Goal: Task Accomplishment & Management: Manage account settings

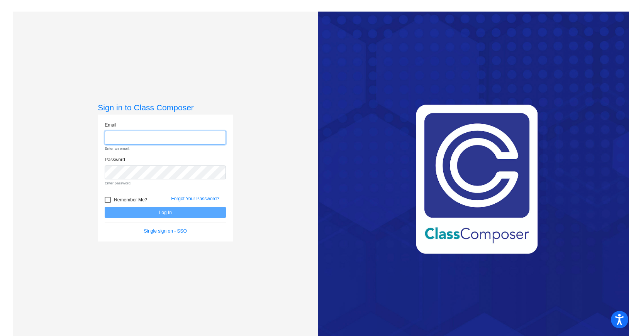
type input "[EMAIL_ADDRESS][DOMAIN_NAME]"
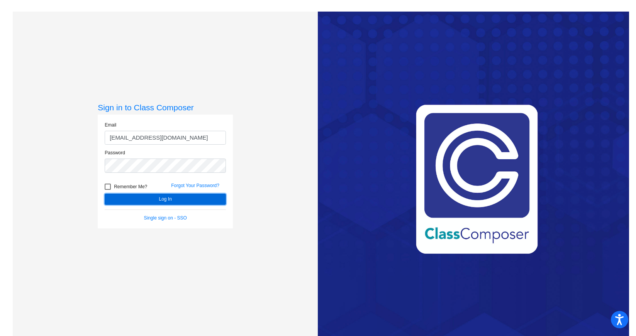
click at [205, 198] on button "Log In" at bounding box center [165, 199] width 121 height 11
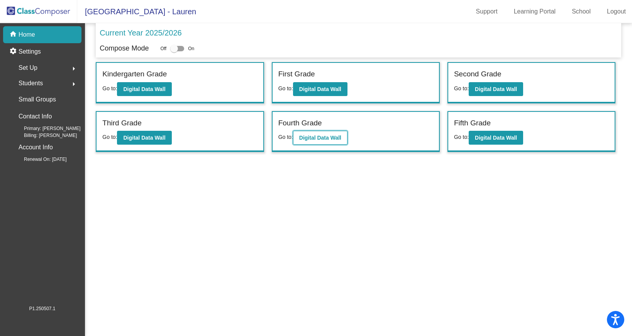
click at [319, 136] on b "Digital Data Wall" at bounding box center [320, 138] width 42 height 6
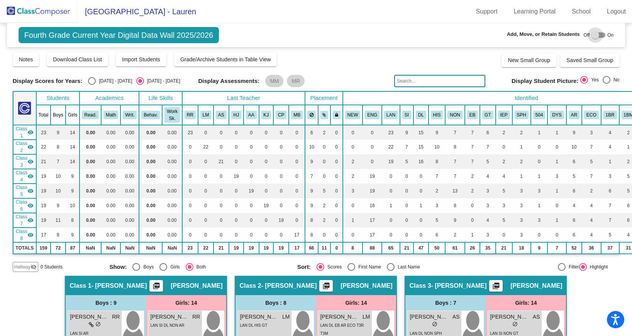
click at [596, 36] on div at bounding box center [599, 34] width 14 height 5
checkbox input "true"
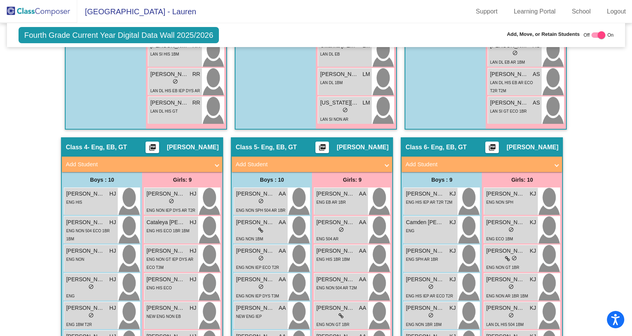
scroll to position [615, 0]
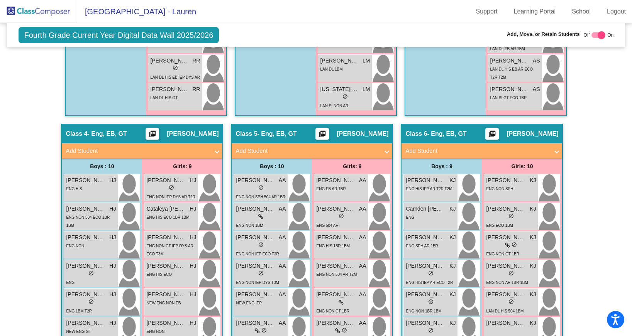
click at [551, 151] on span "Add Student" at bounding box center [481, 151] width 150 height 9
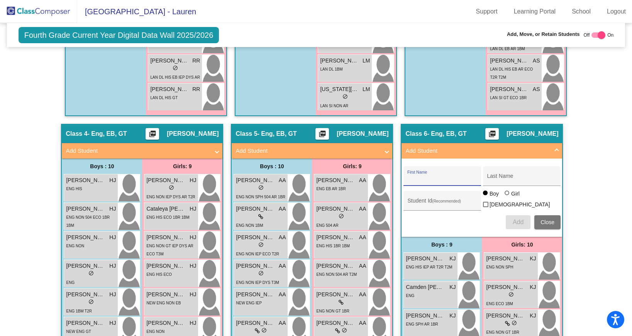
click at [418, 180] on input "First Name" at bounding box center [442, 179] width 70 height 6
type input "[PERSON_NAME]"
click at [504, 176] on input "Last Name" at bounding box center [522, 179] width 70 height 6
paste input "Ulate"
type input "Ulate"
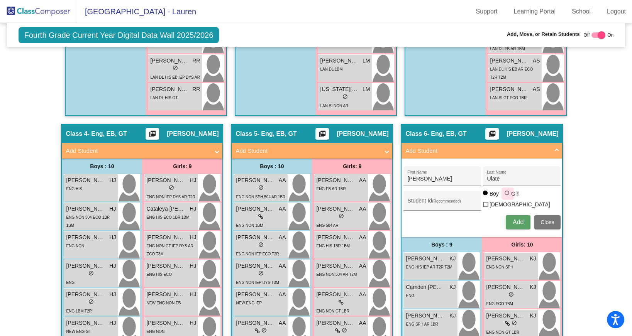
click at [507, 195] on div at bounding box center [507, 193] width 5 height 5
click at [507, 197] on input "Girl" at bounding box center [507, 197] width 0 height 0
radio input "true"
click at [438, 203] on input "Student Id (Recommended)" at bounding box center [442, 204] width 70 height 6
type input "508979"
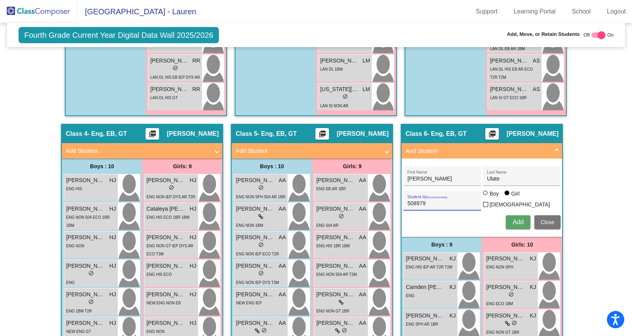
click at [514, 222] on span "Add" at bounding box center [518, 222] width 11 height 7
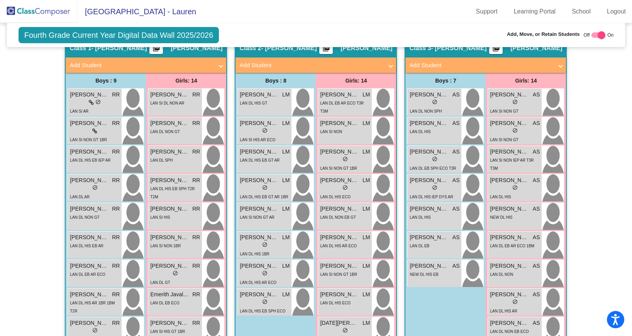
scroll to position [15, 0]
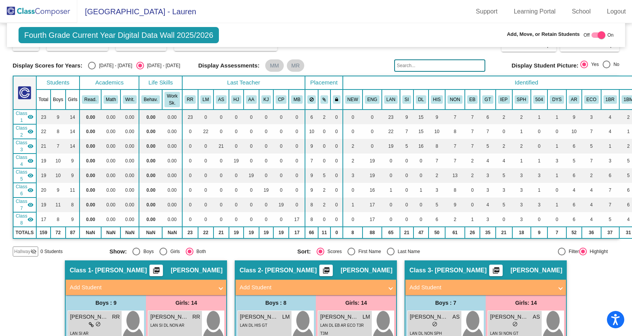
click at [421, 65] on input "text" at bounding box center [439, 65] width 91 height 12
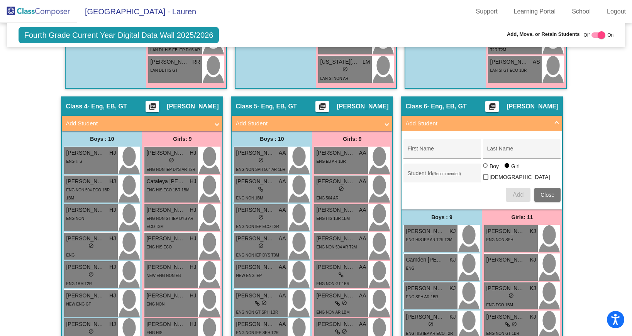
scroll to position [648, 0]
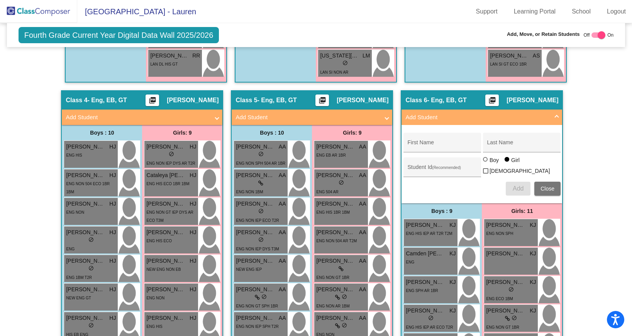
type input "ander"
click at [555, 115] on span at bounding box center [556, 117] width 3 height 9
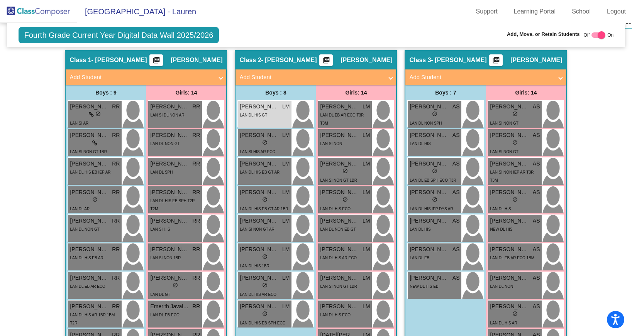
scroll to position [0, 0]
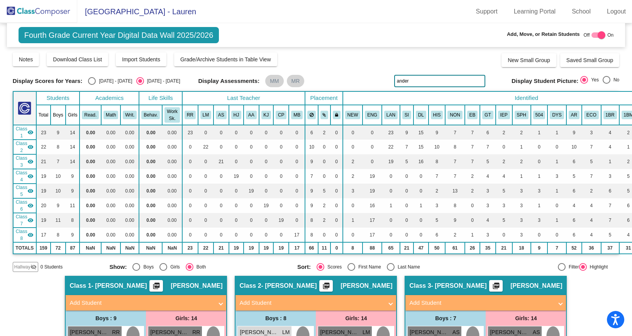
click at [29, 135] on mat-icon "visibility" at bounding box center [30, 132] width 6 height 6
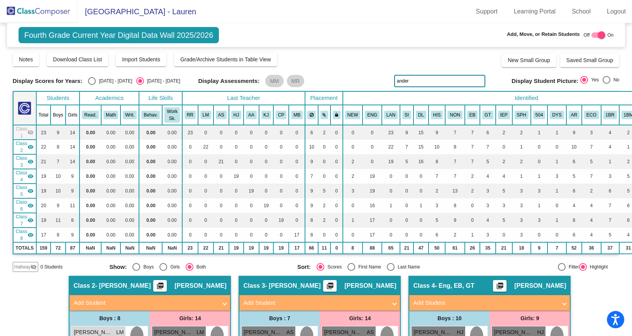
click at [30, 149] on mat-icon "visibility" at bounding box center [30, 147] width 6 height 6
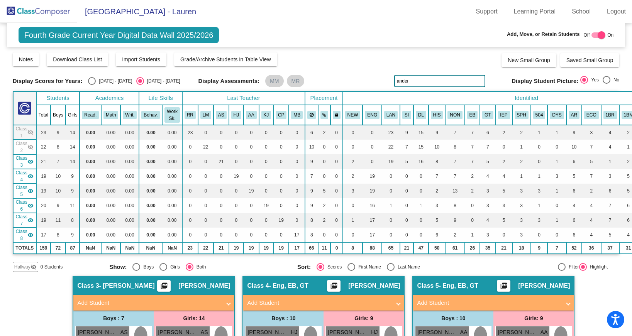
click at [31, 162] on mat-icon "visibility" at bounding box center [30, 162] width 6 height 6
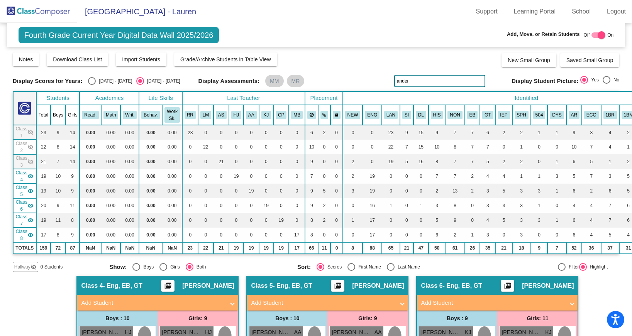
click at [51, 15] on img at bounding box center [38, 11] width 77 height 23
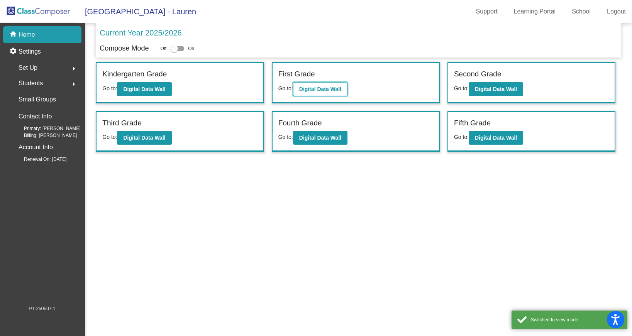
click at [332, 92] on button "Digital Data Wall" at bounding box center [320, 89] width 54 height 14
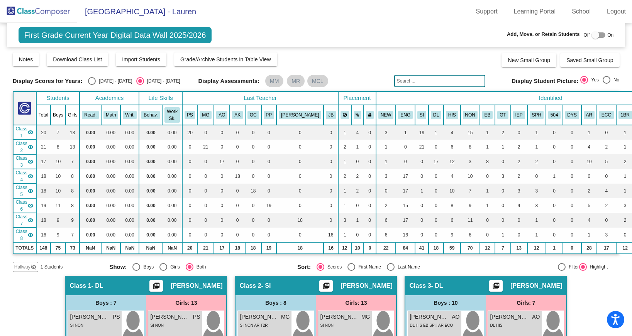
click at [34, 268] on mat-icon "visibility_off" at bounding box center [34, 267] width 6 height 6
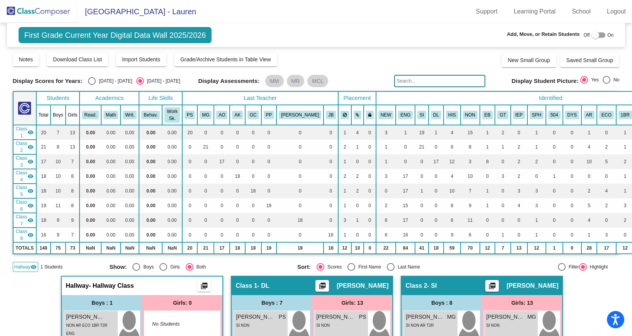
click at [56, 12] on img at bounding box center [38, 11] width 77 height 23
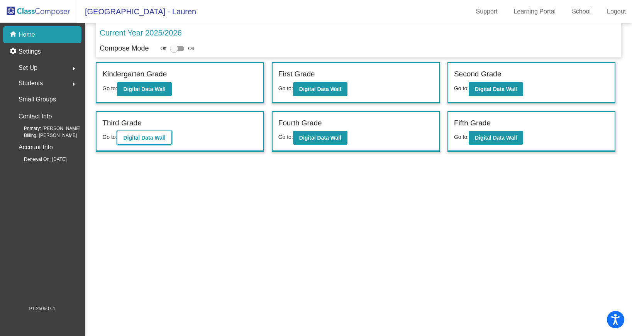
click at [165, 138] on b "Digital Data Wall" at bounding box center [144, 138] width 42 height 6
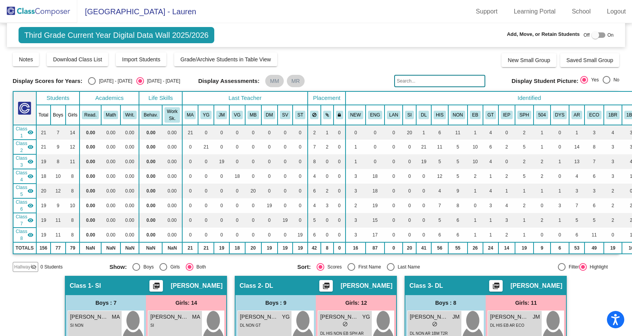
click at [28, 130] on mat-icon "visibility" at bounding box center [30, 132] width 6 height 6
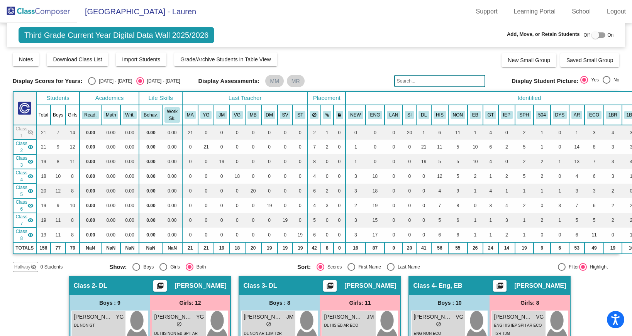
click at [30, 148] on mat-icon "visibility" at bounding box center [30, 147] width 6 height 6
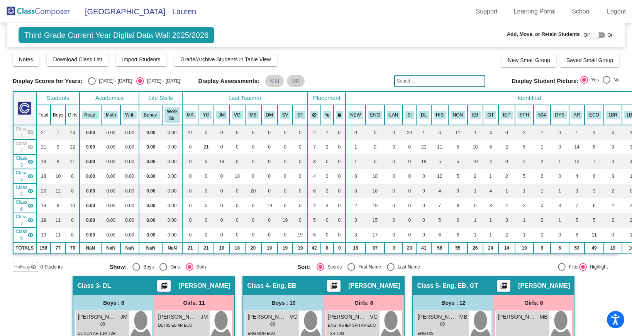
click at [31, 160] on mat-icon "visibility" at bounding box center [30, 162] width 6 height 6
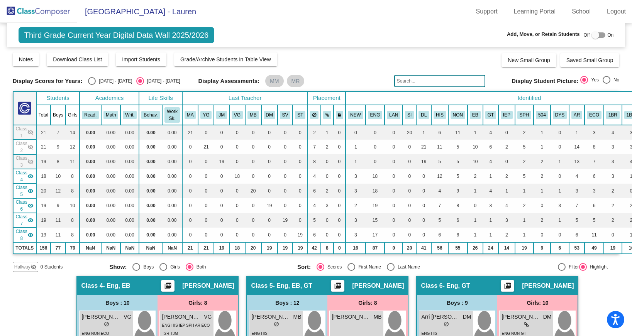
click at [28, 131] on mat-icon "visibility_off" at bounding box center [30, 132] width 6 height 6
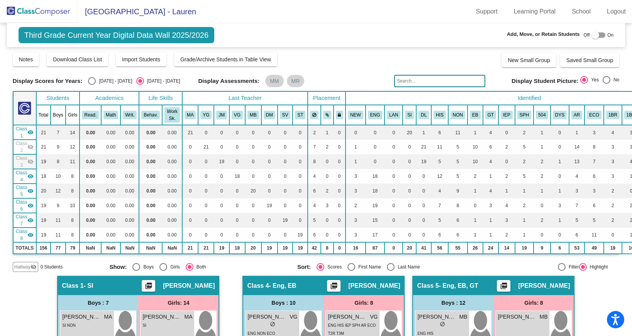
click at [30, 143] on div "Class 2 visibility_off" at bounding box center [25, 147] width 18 height 14
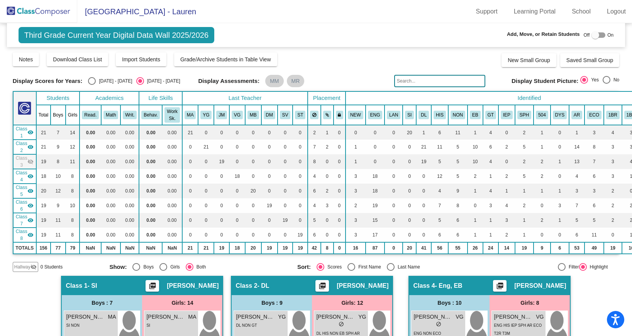
click at [31, 163] on mat-icon "visibility_off" at bounding box center [30, 162] width 6 height 6
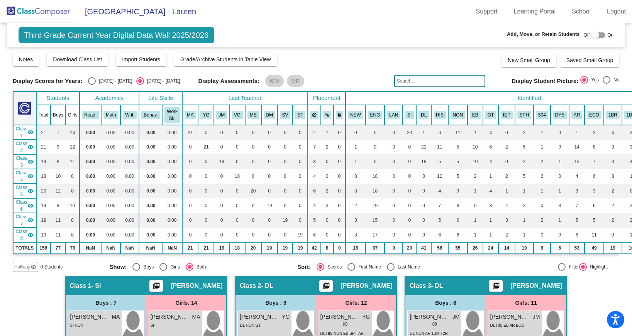
click at [51, 12] on img at bounding box center [38, 11] width 77 height 23
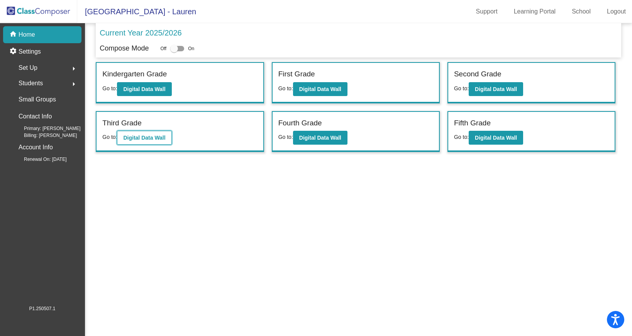
click at [138, 137] on b "Digital Data Wall" at bounding box center [144, 138] width 42 height 6
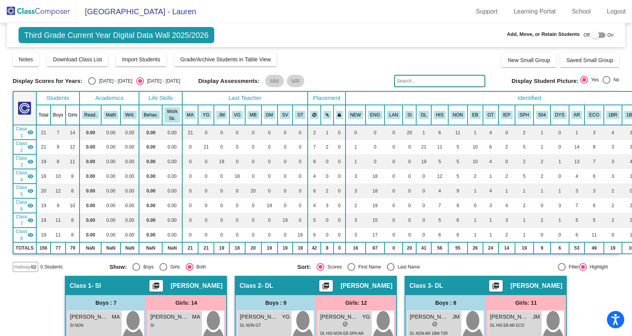
click at [32, 132] on mat-icon "visibility" at bounding box center [30, 132] width 6 height 6
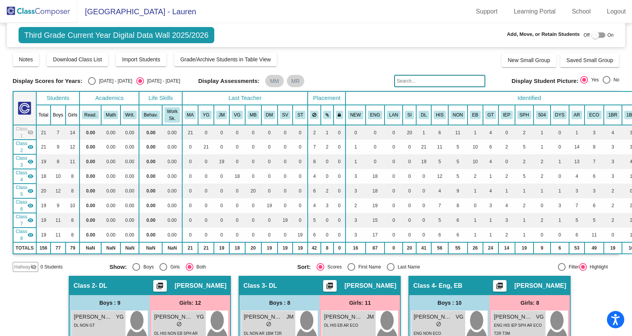
click at [33, 149] on mat-icon "visibility" at bounding box center [30, 147] width 6 height 6
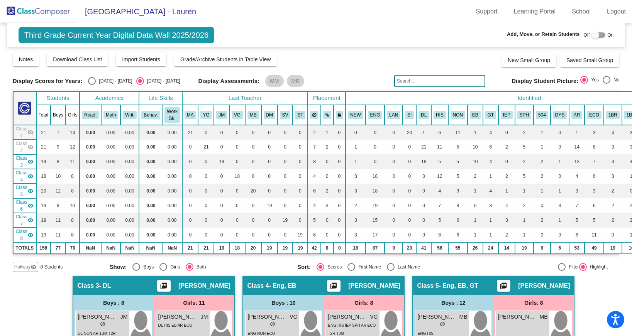
click at [32, 160] on mat-icon "visibility" at bounding box center [30, 162] width 6 height 6
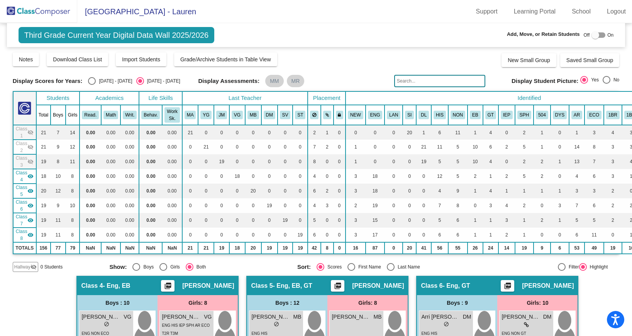
click at [36, 12] on img at bounding box center [38, 11] width 77 height 23
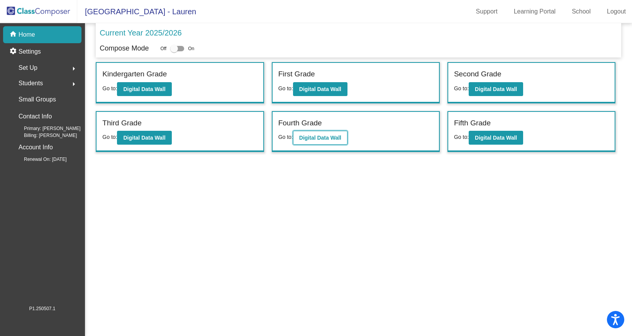
click at [322, 138] on b "Digital Data Wall" at bounding box center [320, 138] width 42 height 6
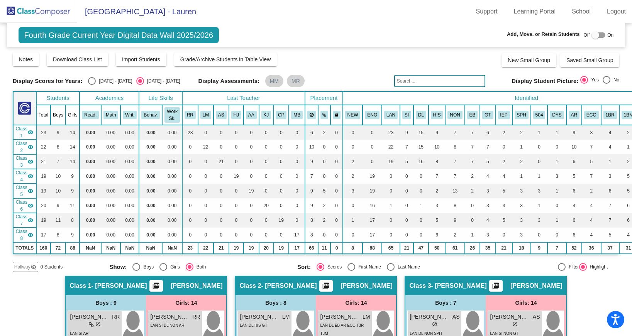
click at [31, 135] on mat-icon "visibility" at bounding box center [30, 132] width 6 height 6
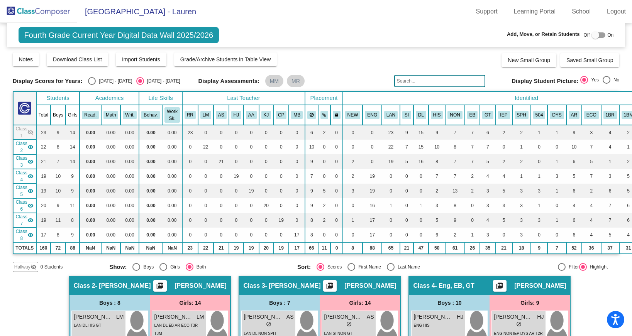
click at [33, 157] on div "Class 3 visibility" at bounding box center [25, 162] width 18 height 14
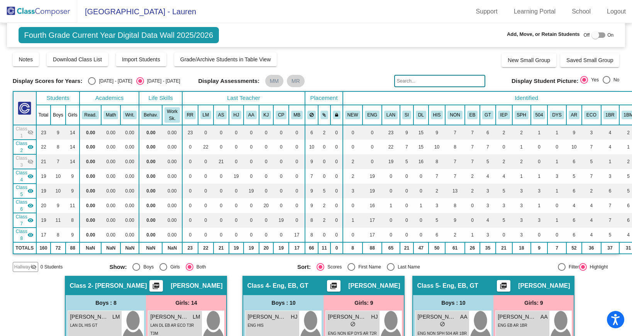
click at [32, 147] on mat-icon "visibility" at bounding box center [30, 147] width 6 height 6
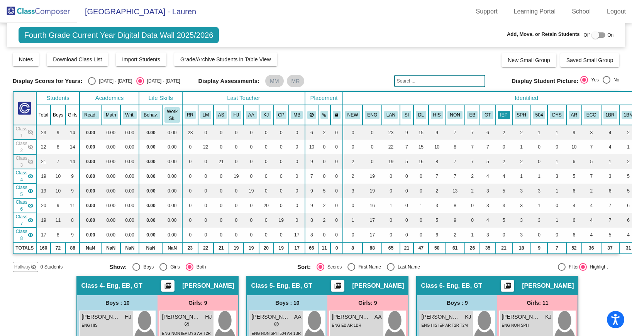
click at [503, 114] on button "IEP" at bounding box center [504, 115] width 12 height 8
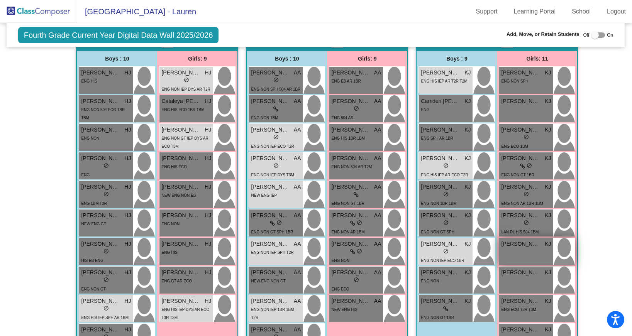
scroll to position [242, 0]
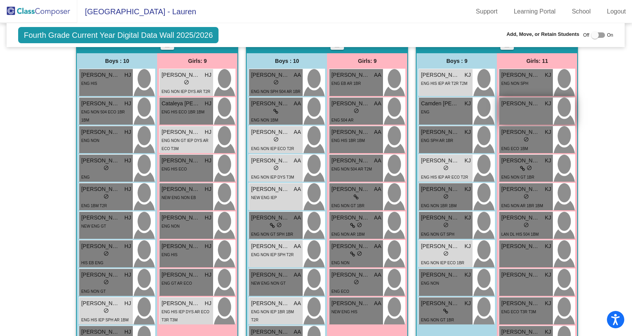
click at [520, 111] on div "[PERSON_NAME] KJ lock do_not_disturb_alt" at bounding box center [526, 111] width 54 height 27
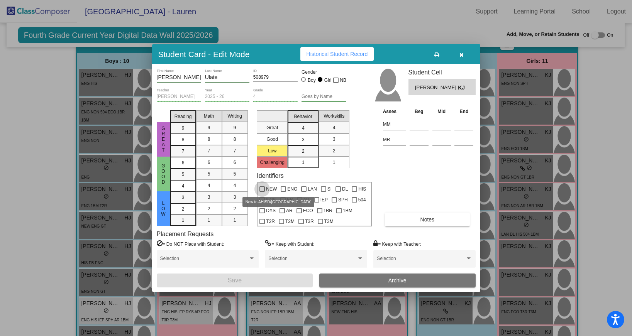
click at [263, 188] on div at bounding box center [262, 189] width 5 height 5
click at [262, 192] on input "NEW" at bounding box center [262, 192] width 0 height 0
checkbox input "true"
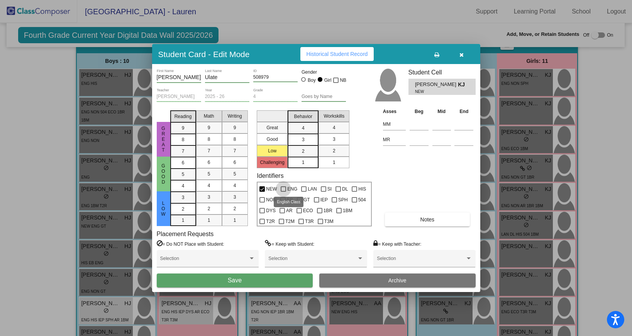
click at [283, 189] on div at bounding box center [283, 189] width 5 height 5
click at [283, 192] on input "ENG" at bounding box center [283, 192] width 0 height 0
checkbox input "true"
click at [317, 199] on div at bounding box center [316, 199] width 5 height 5
click at [317, 203] on input "IEP" at bounding box center [316, 203] width 0 height 0
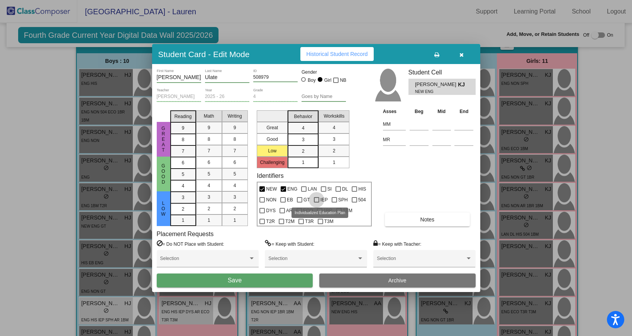
checkbox input "true"
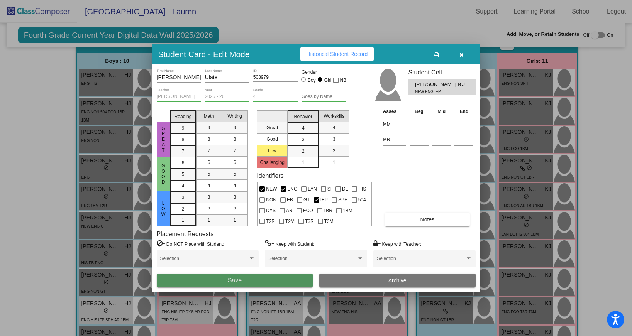
click at [255, 280] on button "Save" at bounding box center [235, 281] width 156 height 14
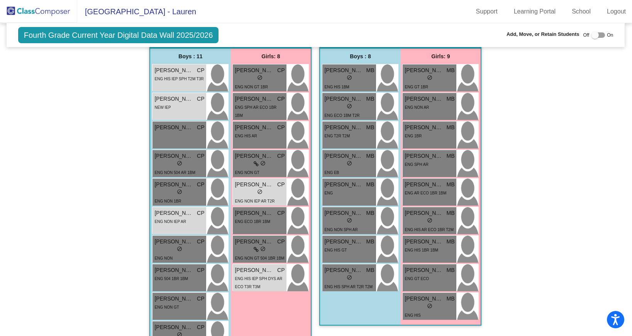
scroll to position [609, 0]
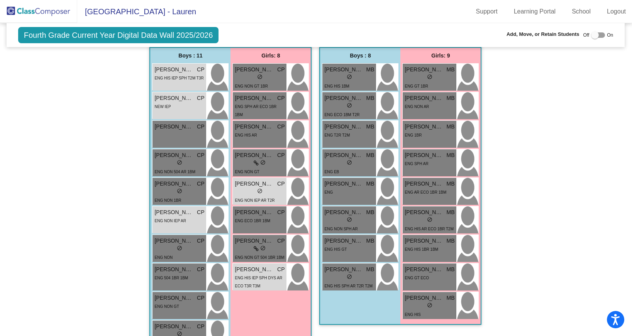
click at [39, 16] on img at bounding box center [38, 11] width 77 height 23
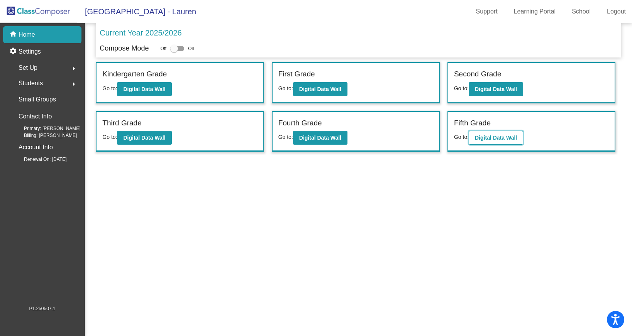
click at [488, 136] on b "Digital Data Wall" at bounding box center [496, 138] width 42 height 6
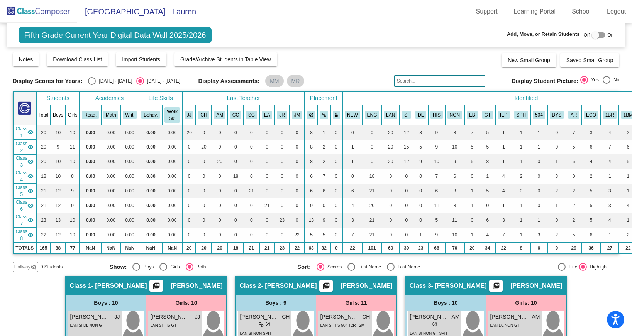
click at [29, 131] on mat-icon "visibility" at bounding box center [30, 132] width 6 height 6
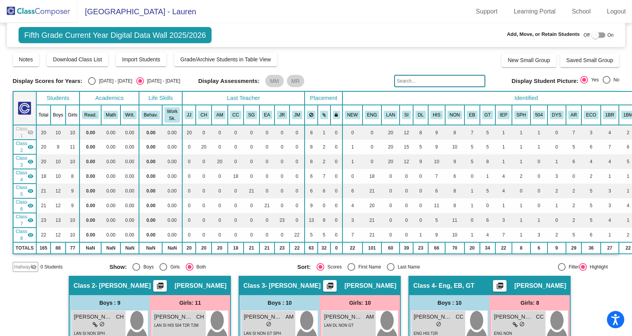
click at [30, 149] on mat-icon "visibility" at bounding box center [30, 147] width 6 height 6
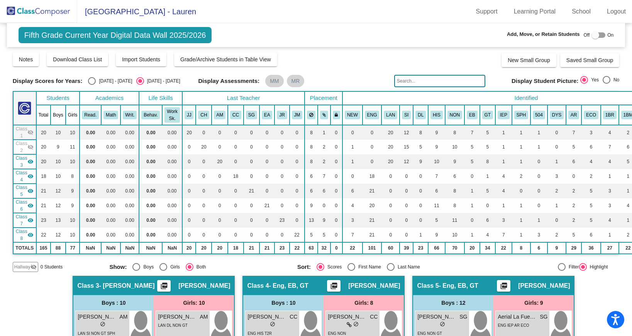
click at [32, 165] on div "Class 3 visibility" at bounding box center [25, 162] width 18 height 14
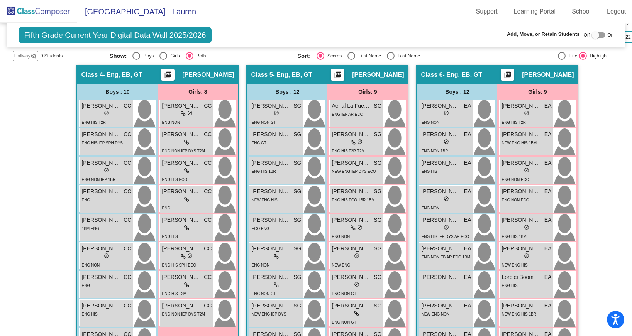
scroll to position [213, 0]
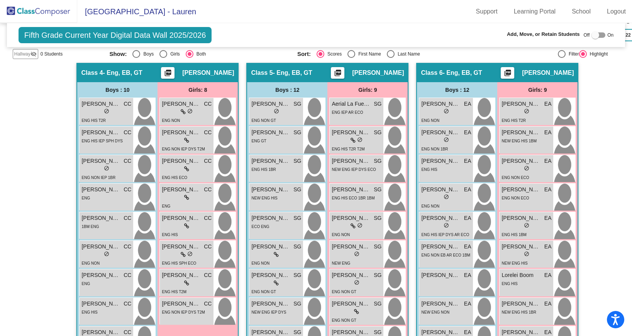
click at [42, 10] on img at bounding box center [38, 11] width 77 height 23
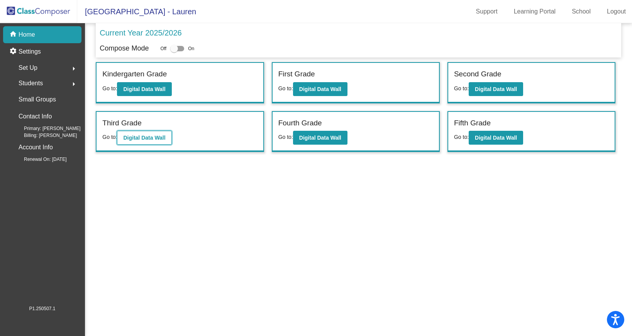
click at [137, 137] on b "Digital Data Wall" at bounding box center [144, 138] width 42 height 6
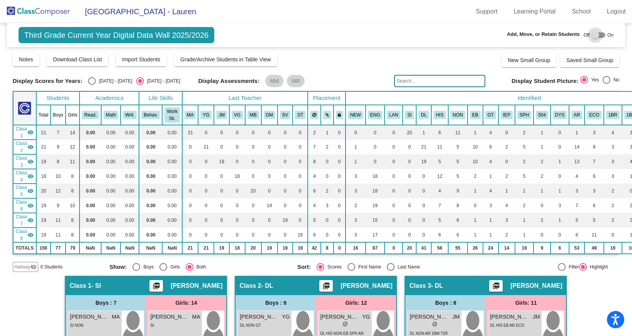
click at [592, 36] on div at bounding box center [596, 35] width 8 height 8
checkbox input "true"
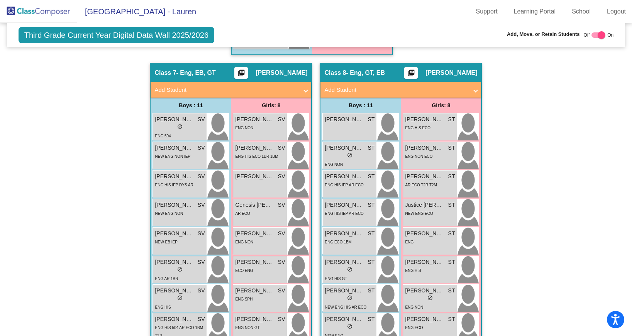
scroll to position [1096, 0]
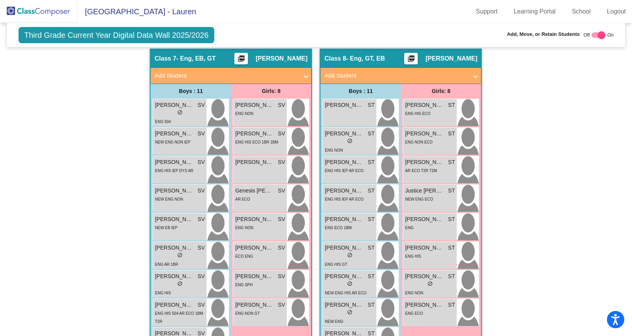
click at [304, 76] on span at bounding box center [305, 75] width 3 height 9
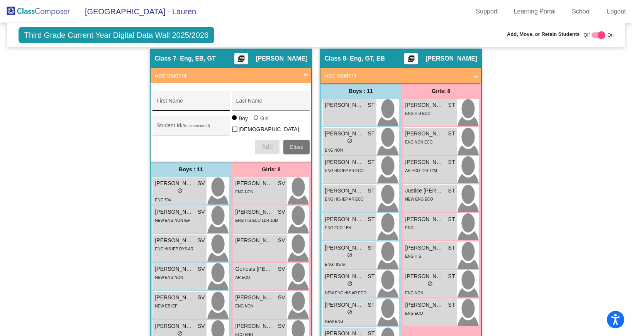
click at [181, 98] on div "First Name" at bounding box center [191, 103] width 70 height 16
type input "e"
type input "Eva"
type input "[PERSON_NAME]"
click at [168, 127] on input "Student Id (Recommended)" at bounding box center [191, 129] width 70 height 6
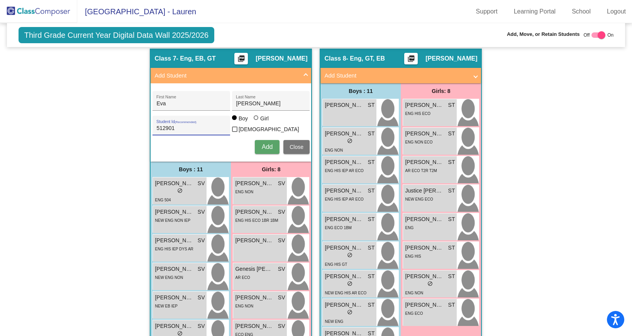
type input "512901"
click at [254, 120] on div at bounding box center [256, 117] width 5 height 5
click at [256, 122] on input "Girl" at bounding box center [256, 122] width 0 height 0
radio input "true"
click at [260, 137] on div "[PERSON_NAME] First Name [PERSON_NAME] Last Name 512901 Student Id (Recommended…" at bounding box center [231, 122] width 165 height 71
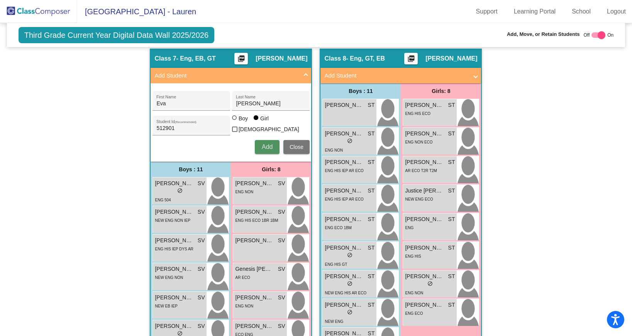
click at [262, 147] on span "Add" at bounding box center [267, 147] width 11 height 7
click at [305, 76] on span at bounding box center [305, 75] width 3 height 9
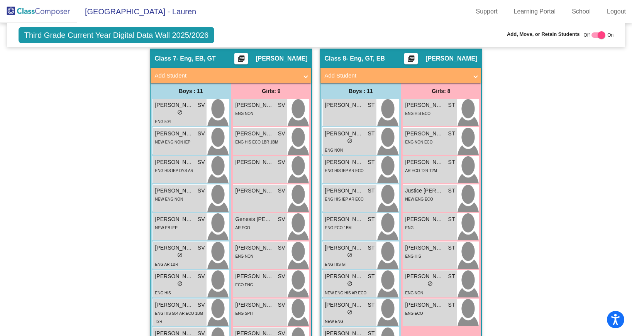
click at [59, 11] on img at bounding box center [38, 11] width 77 height 23
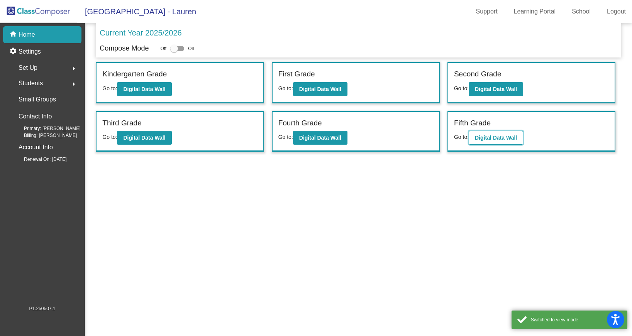
click at [485, 132] on button "Digital Data Wall" at bounding box center [496, 138] width 54 height 14
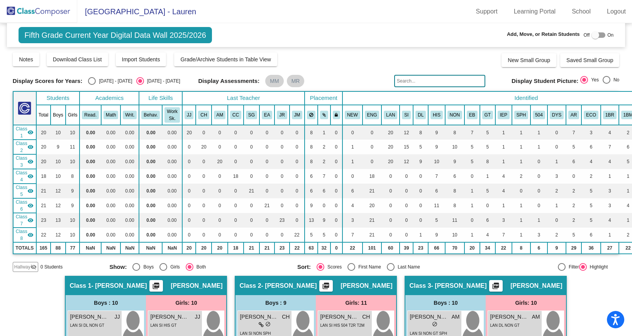
click at [27, 134] on mat-icon "visibility" at bounding box center [30, 132] width 6 height 6
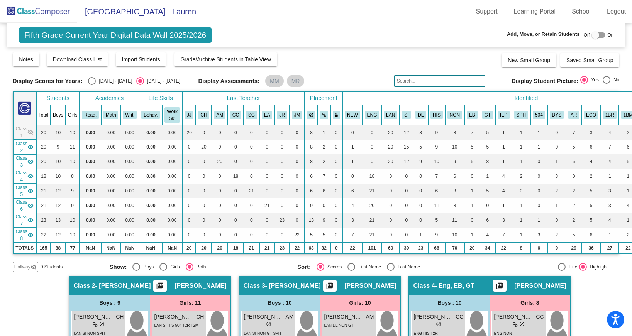
click at [31, 147] on mat-icon "visibility" at bounding box center [30, 147] width 6 height 6
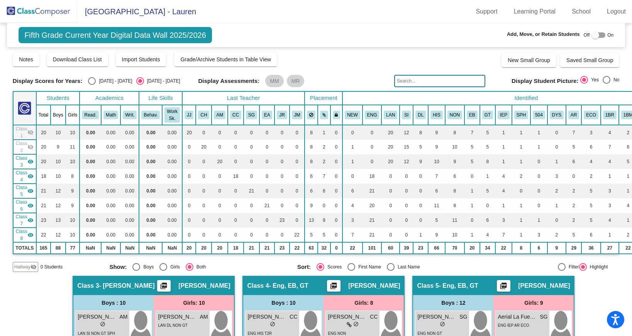
click at [31, 162] on mat-icon "visibility" at bounding box center [30, 162] width 6 height 6
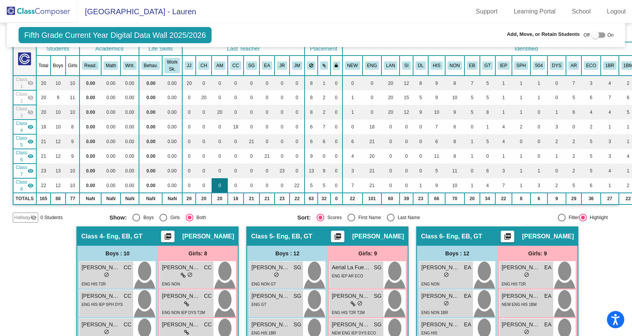
scroll to position [51, 0]
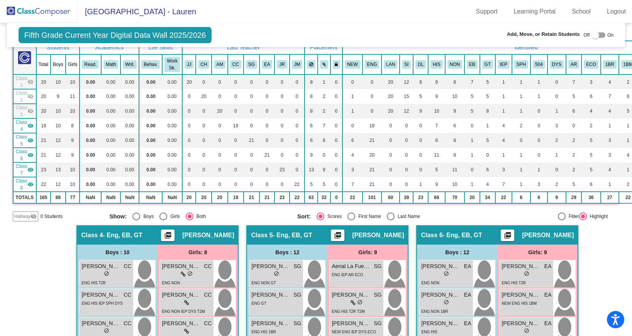
click at [595, 36] on div at bounding box center [596, 35] width 8 height 8
checkbox input "true"
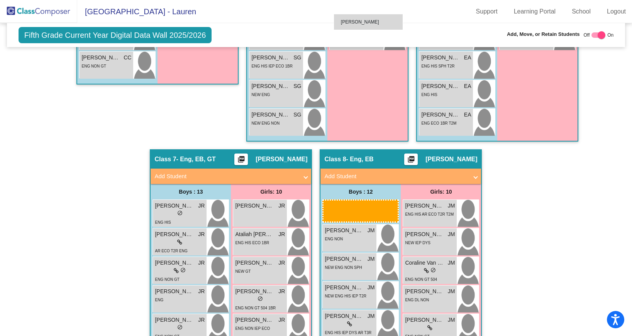
scroll to position [529, 0]
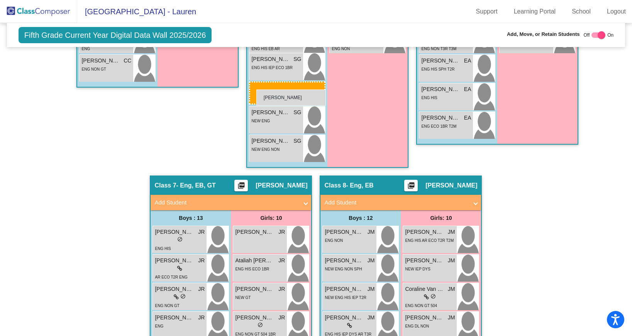
drag, startPoint x: 359, startPoint y: 300, endPoint x: 257, endPoint y: 90, distance: 233.5
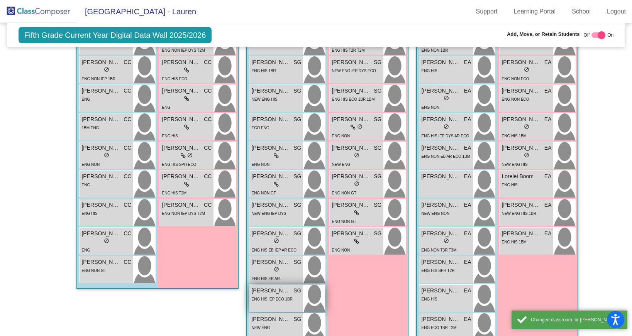
scroll to position [328, 0]
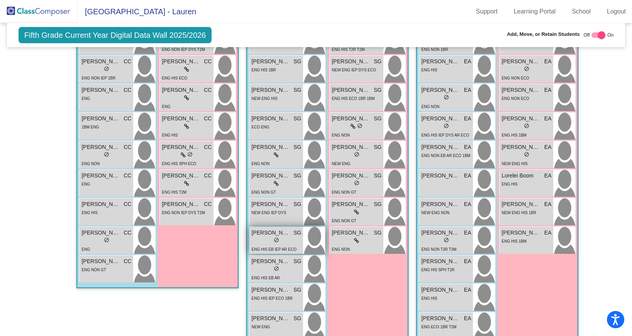
click at [261, 239] on div "lock do_not_disturb_alt" at bounding box center [276, 241] width 50 height 8
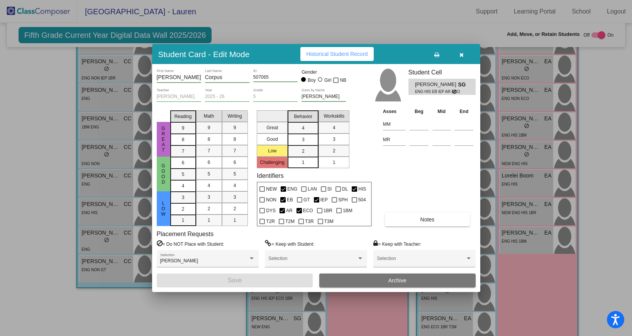
click at [459, 54] on button "button" at bounding box center [462, 54] width 25 height 14
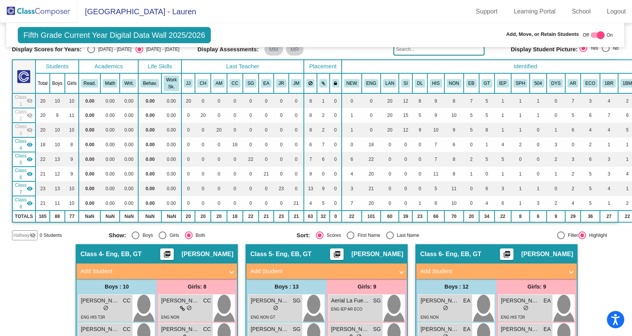
scroll to position [0, 1]
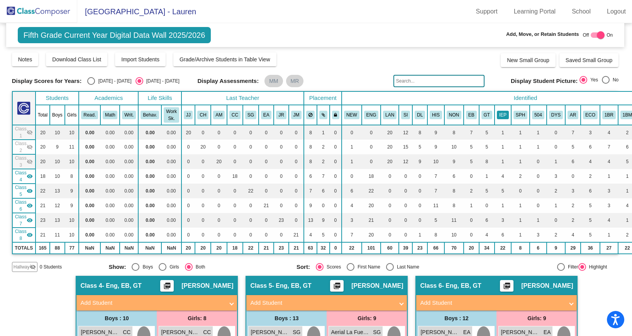
click at [502, 115] on button "IEP" at bounding box center [503, 115] width 12 height 8
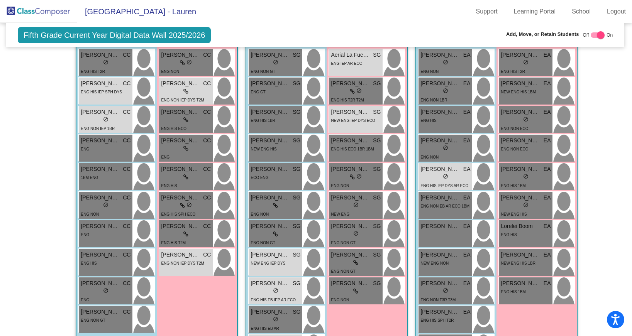
scroll to position [283, 1]
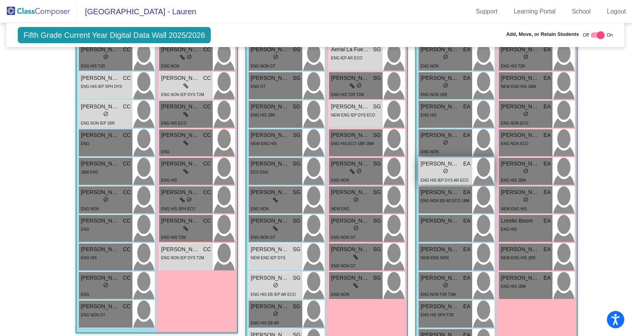
click at [456, 163] on span "[PERSON_NAME]" at bounding box center [440, 164] width 39 height 8
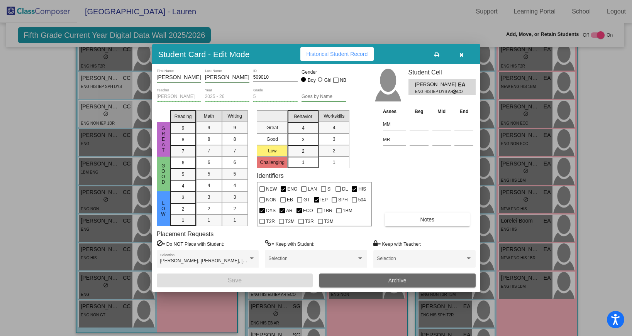
click at [345, 276] on button "Archive" at bounding box center [397, 281] width 156 height 14
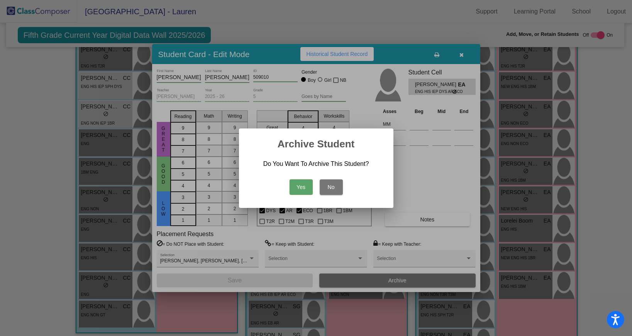
click at [303, 191] on button "Yes" at bounding box center [301, 187] width 23 height 15
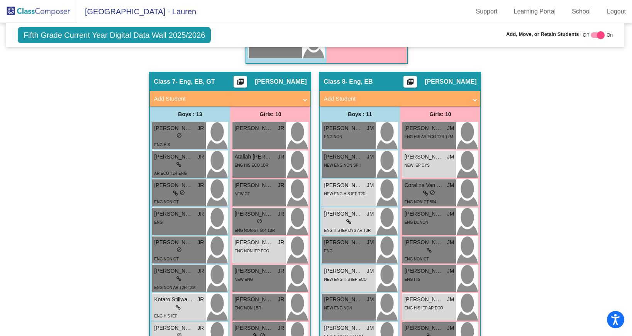
scroll to position [629, 1]
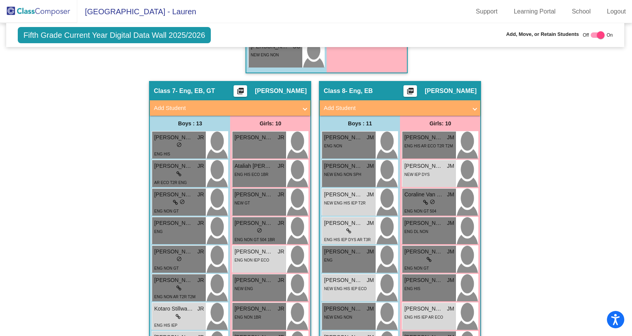
click at [41, 14] on img at bounding box center [38, 11] width 77 height 23
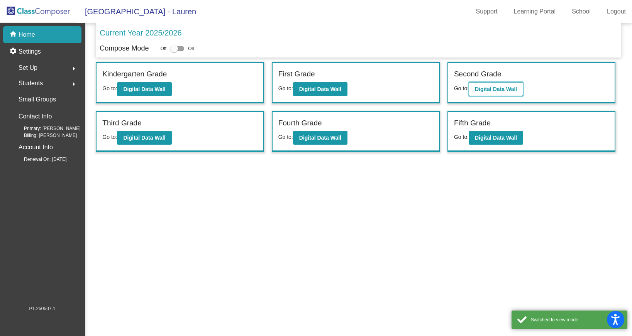
click at [501, 88] on b "Digital Data Wall" at bounding box center [496, 89] width 42 height 6
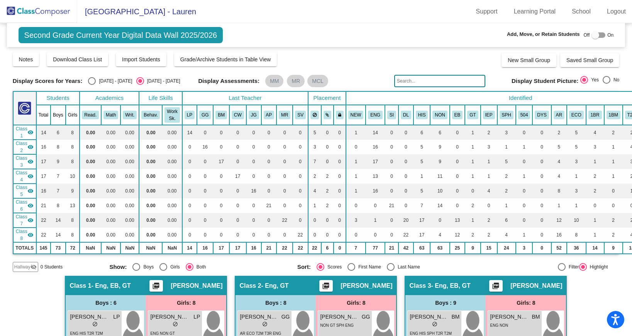
click at [592, 35] on div at bounding box center [596, 35] width 8 height 8
checkbox input "true"
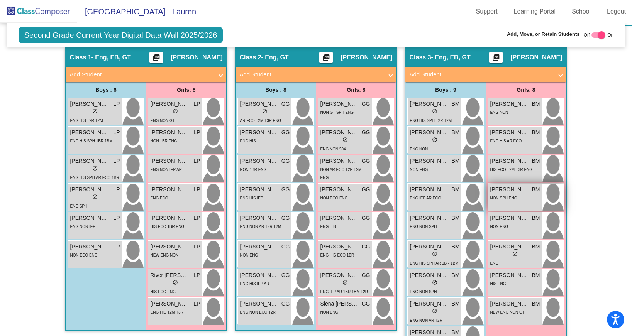
scroll to position [219, 0]
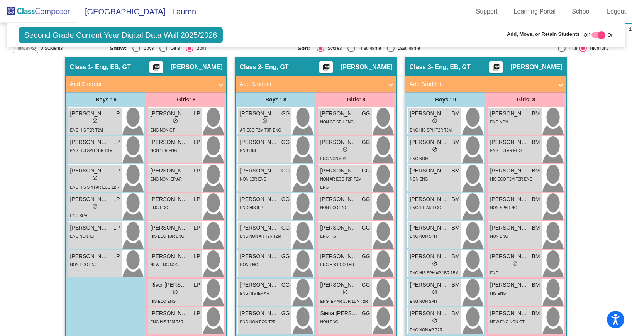
click at [554, 83] on span "Add Student" at bounding box center [484, 84] width 150 height 9
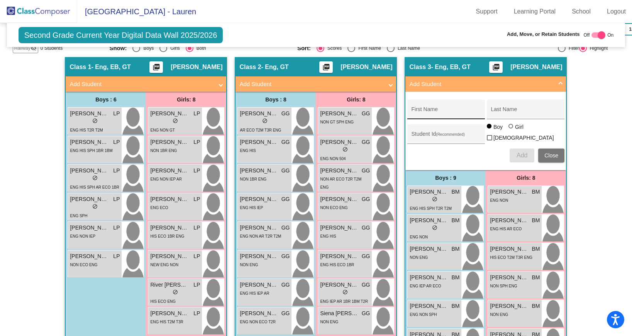
click at [435, 108] on div "First Name" at bounding box center [446, 112] width 70 height 16
paste input "[PERSON_NAME]"
click at [437, 113] on input "[PERSON_NAME]" at bounding box center [446, 112] width 70 height 6
type input "[PERSON_NAME]"
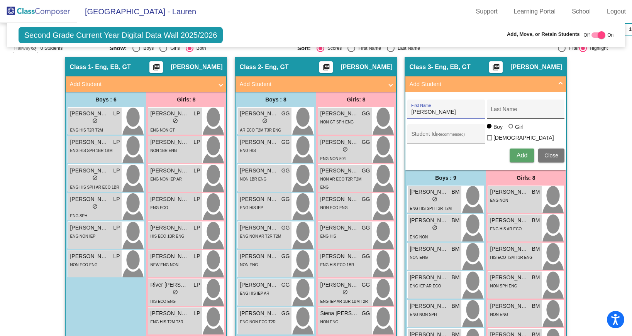
click at [494, 110] on input "Last Name" at bounding box center [526, 112] width 70 height 6
paste input "[PERSON_NAME]"
type input "[PERSON_NAME]"
click at [517, 153] on span "Add" at bounding box center [522, 155] width 11 height 7
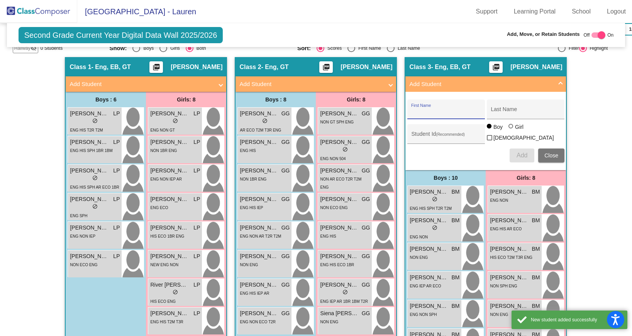
click at [559, 83] on span at bounding box center [560, 84] width 3 height 9
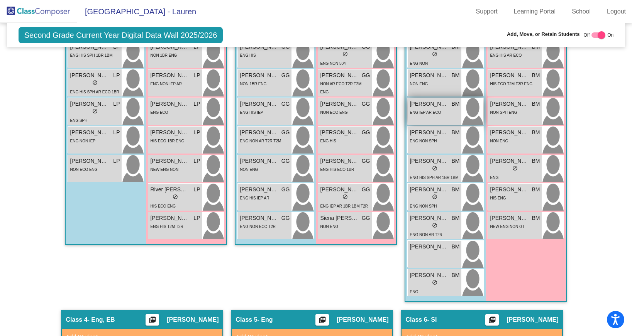
scroll to position [318, 0]
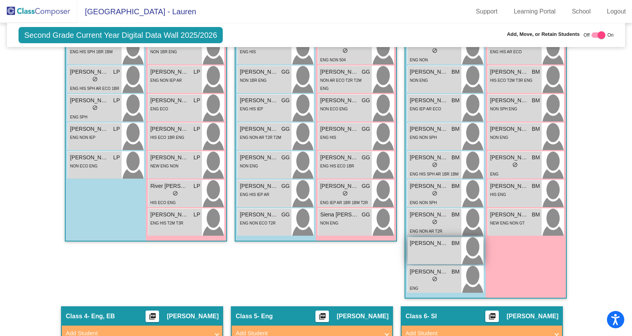
click at [426, 249] on div "[PERSON_NAME] [PERSON_NAME] lock do_not_disturb_alt" at bounding box center [435, 251] width 54 height 27
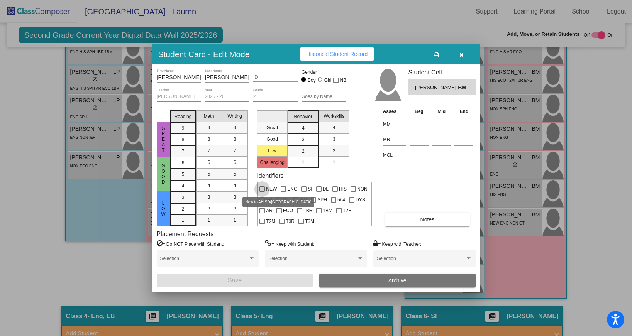
click at [261, 187] on div at bounding box center [262, 189] width 5 height 5
click at [262, 192] on input "NEW" at bounding box center [262, 192] width 0 height 0
checkbox input "true"
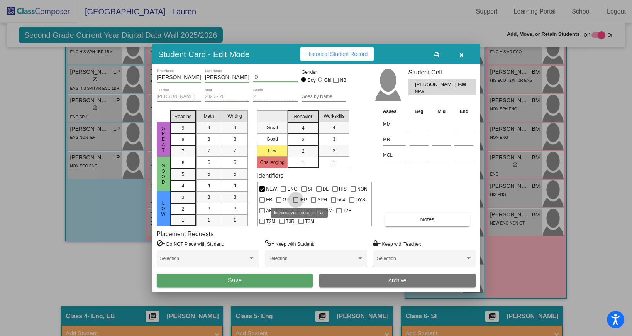
click at [295, 199] on div at bounding box center [295, 199] width 5 height 5
click at [295, 203] on input "IEP" at bounding box center [295, 203] width 0 height 0
checkbox input "true"
click at [257, 278] on button "Save" at bounding box center [235, 281] width 156 height 14
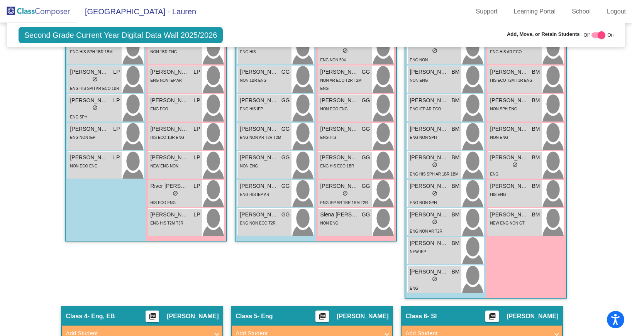
click at [58, 15] on img at bounding box center [38, 11] width 77 height 23
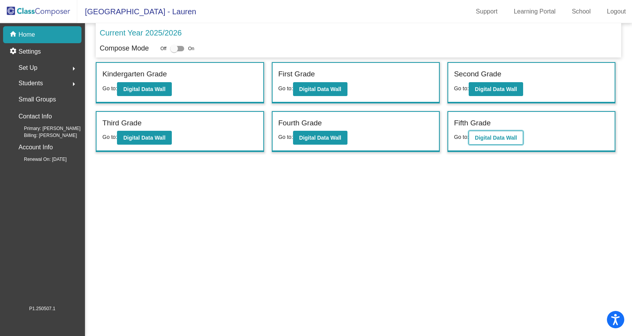
click at [491, 137] on b "Digital Data Wall" at bounding box center [496, 138] width 42 height 6
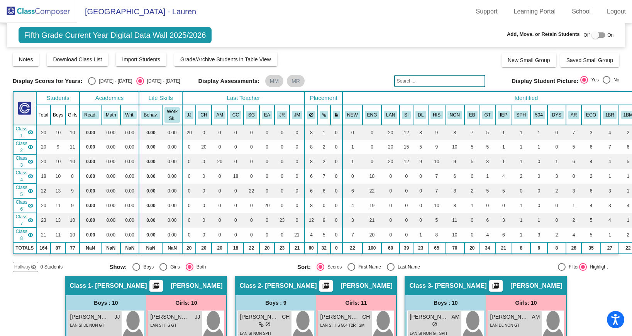
click at [29, 131] on mat-icon "visibility" at bounding box center [30, 132] width 6 height 6
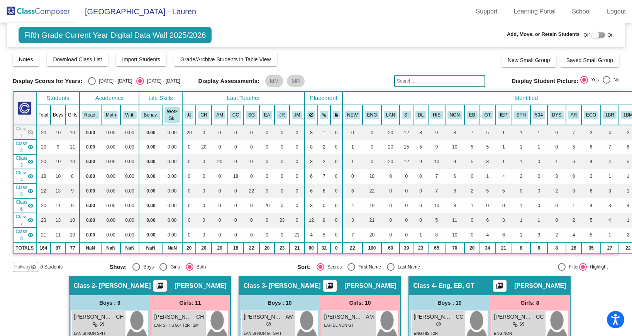
click at [27, 151] on div "Class 2 visibility" at bounding box center [25, 147] width 18 height 14
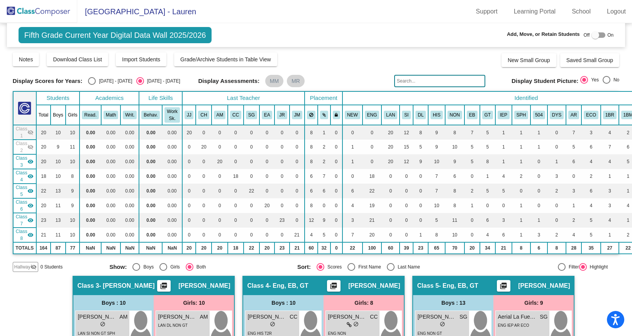
click at [30, 162] on mat-icon "visibility" at bounding box center [30, 162] width 6 height 6
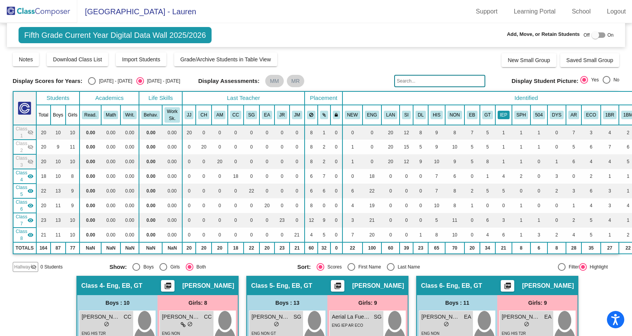
click at [506, 114] on button "IEP" at bounding box center [504, 115] width 12 height 8
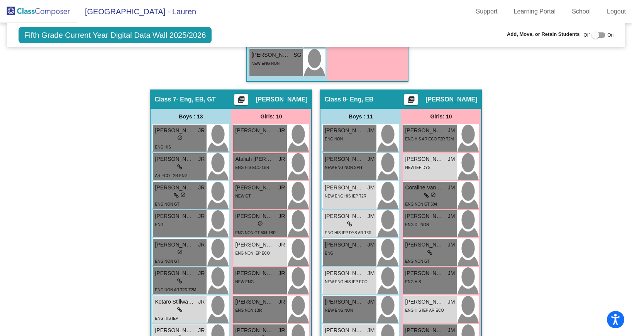
scroll to position [577, 0]
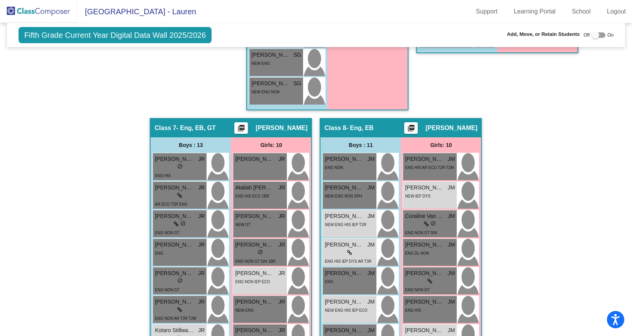
click at [597, 36] on div at bounding box center [599, 34] width 14 height 5
checkbox input "true"
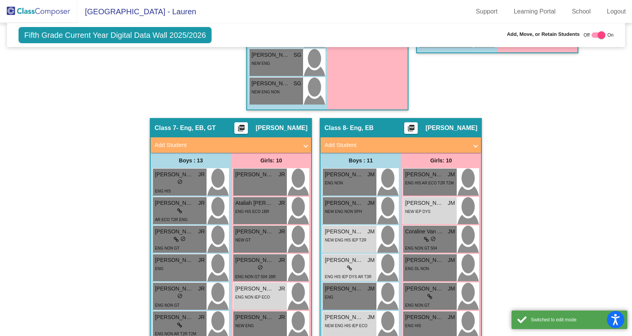
click at [474, 145] on span at bounding box center [475, 145] width 3 height 9
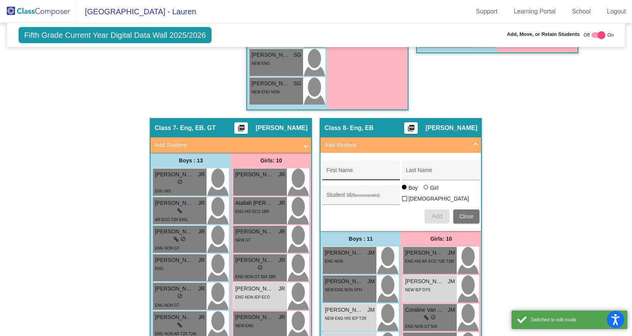
click at [364, 176] on div "First Name" at bounding box center [361, 173] width 70 height 16
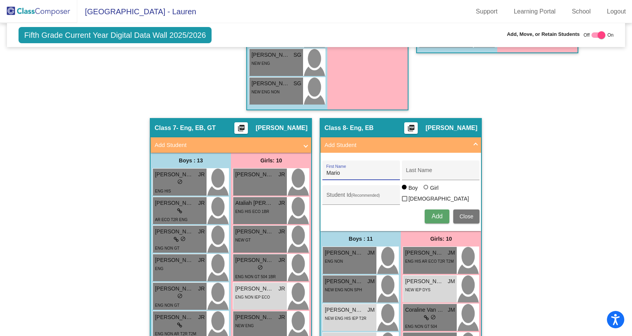
type input "Mario"
type input "[PERSON_NAME]"
click at [438, 214] on span "Add" at bounding box center [437, 216] width 11 height 7
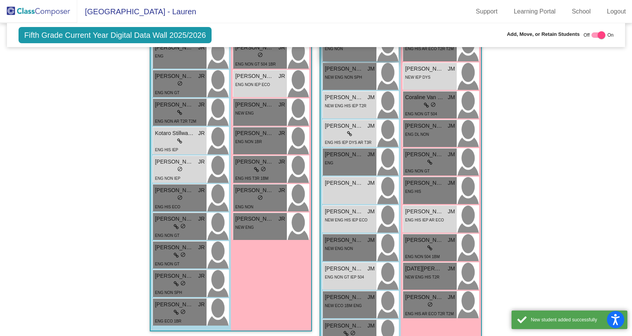
scroll to position [860, 0]
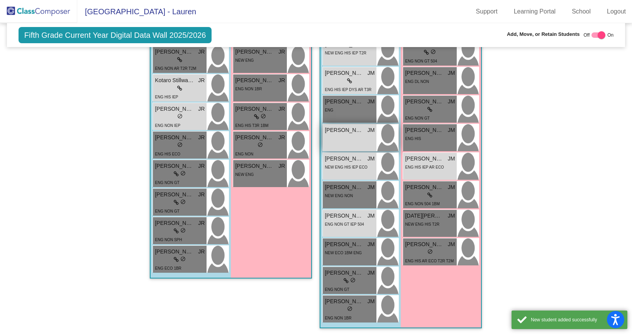
click at [352, 133] on div "[PERSON_NAME]- [PERSON_NAME] lock do_not_disturb_alt" at bounding box center [350, 137] width 54 height 27
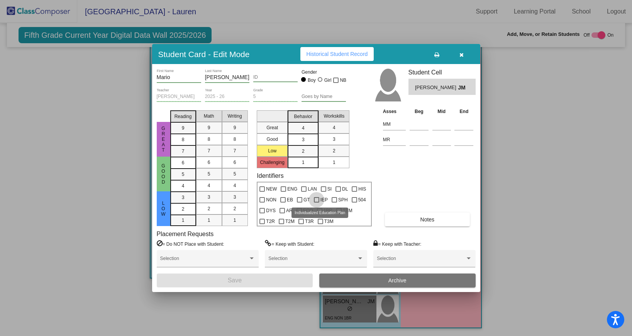
click at [317, 199] on div at bounding box center [316, 199] width 5 height 5
click at [317, 203] on input "IEP" at bounding box center [316, 203] width 0 height 0
checkbox input "true"
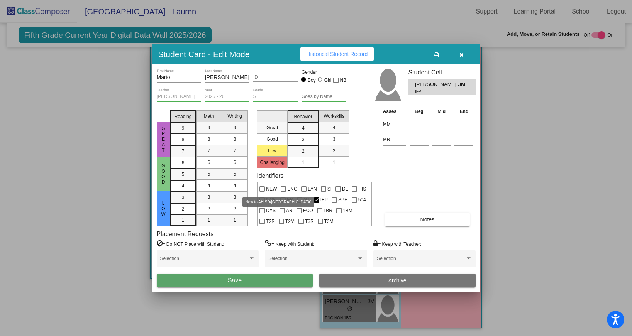
click at [263, 187] on div at bounding box center [262, 189] width 5 height 5
click at [262, 192] on input "NEW" at bounding box center [262, 192] width 0 height 0
checkbox input "true"
click at [283, 190] on div at bounding box center [283, 189] width 5 height 5
click at [283, 192] on input "ENG" at bounding box center [283, 192] width 0 height 0
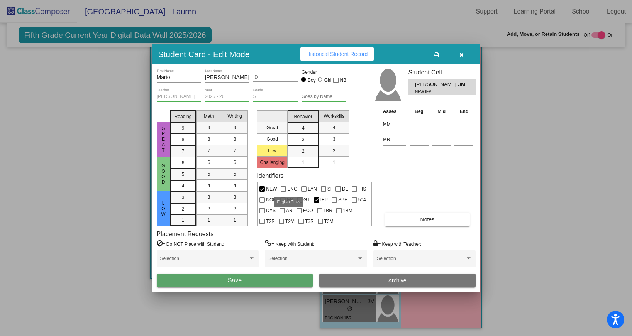
checkbox input "true"
click at [274, 280] on button "Save" at bounding box center [235, 281] width 156 height 14
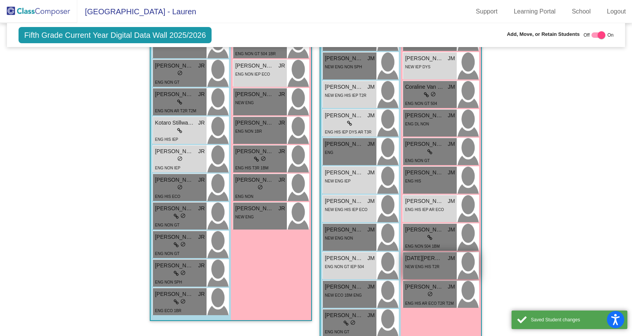
scroll to position [806, 0]
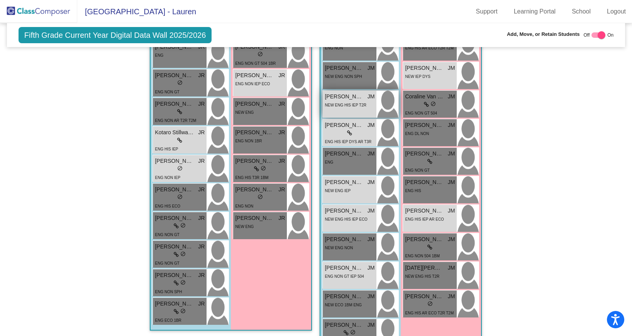
click at [353, 108] on div "[PERSON_NAME] JM lock do_not_disturb_alt NEW ENG HIS IEP T2R" at bounding box center [350, 104] width 54 height 27
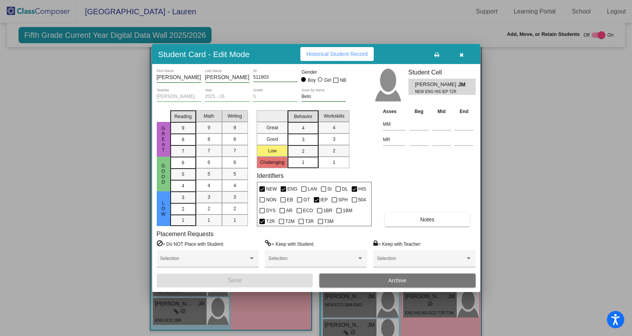
click at [464, 55] on button "button" at bounding box center [462, 54] width 25 height 14
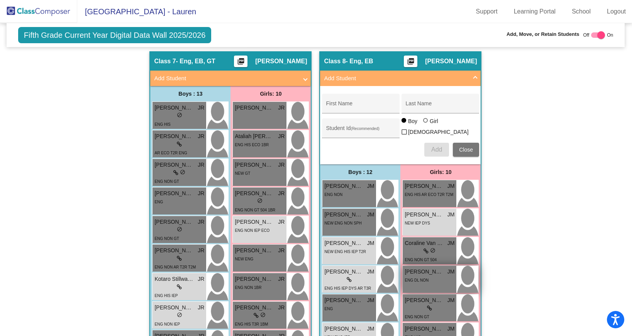
scroll to position [658, 0]
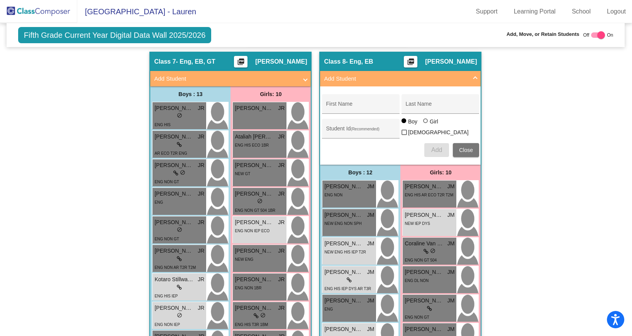
click at [475, 77] on span at bounding box center [475, 79] width 3 height 9
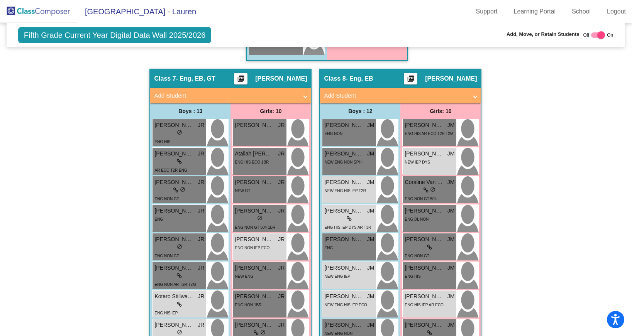
scroll to position [639, 0]
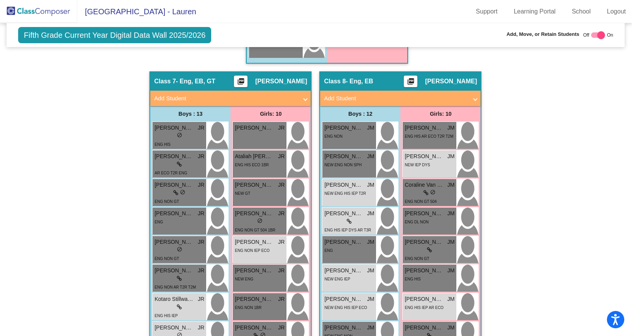
click at [46, 15] on img at bounding box center [38, 11] width 77 height 23
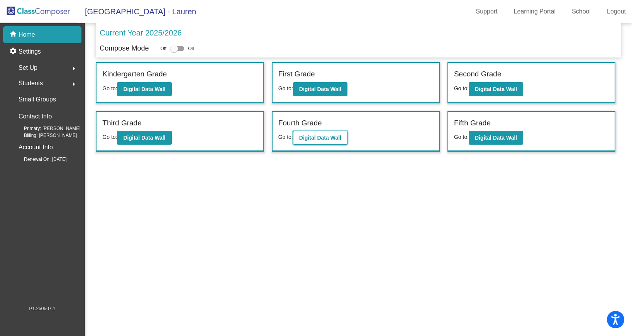
click at [302, 140] on b "Digital Data Wall" at bounding box center [320, 138] width 42 height 6
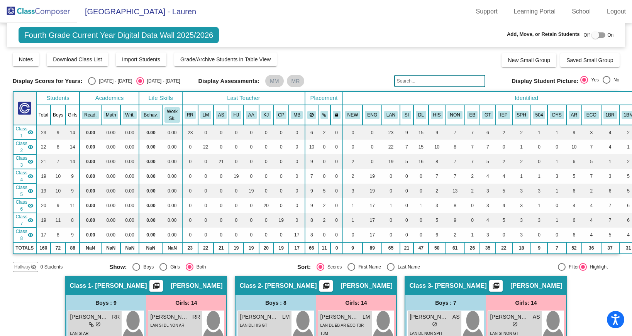
click at [31, 132] on mat-icon "visibility" at bounding box center [30, 132] width 6 height 6
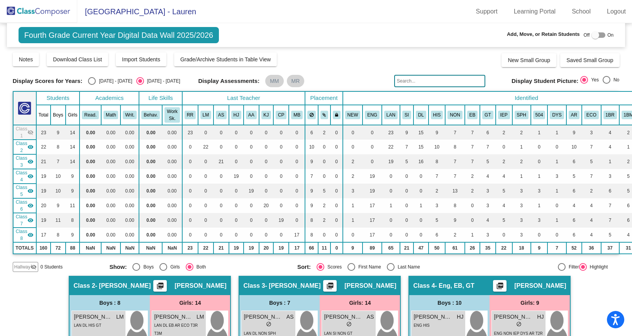
click at [31, 151] on div "Class 2 visibility" at bounding box center [25, 147] width 18 height 14
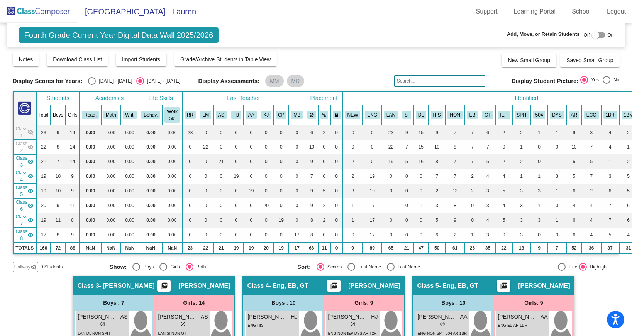
click at [31, 162] on mat-icon "visibility" at bounding box center [30, 162] width 6 height 6
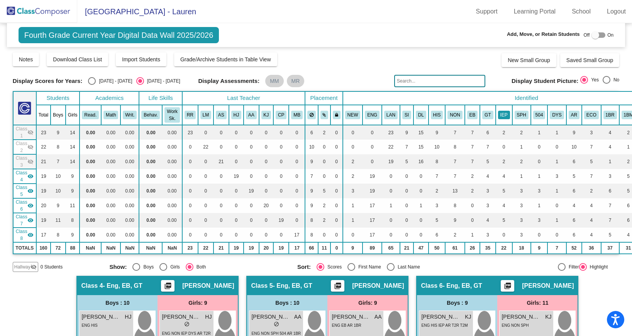
click at [504, 115] on button "IEP" at bounding box center [504, 115] width 12 height 8
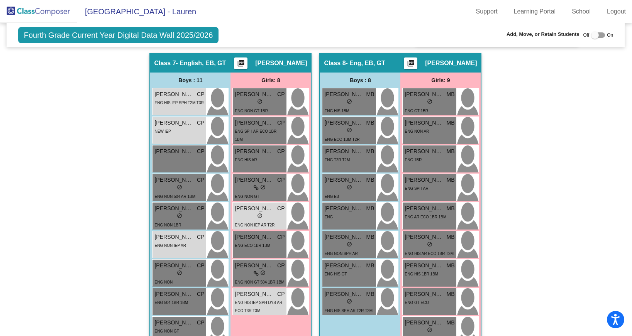
scroll to position [584, 0]
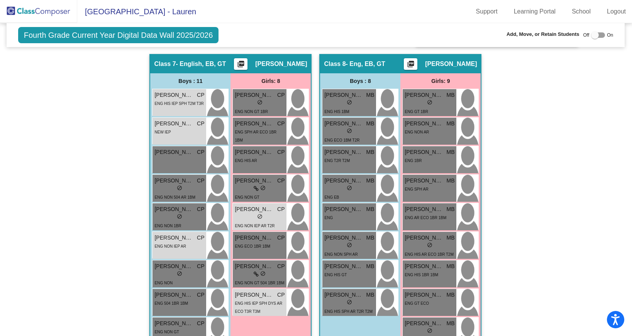
click at [53, 20] on img at bounding box center [38, 11] width 77 height 23
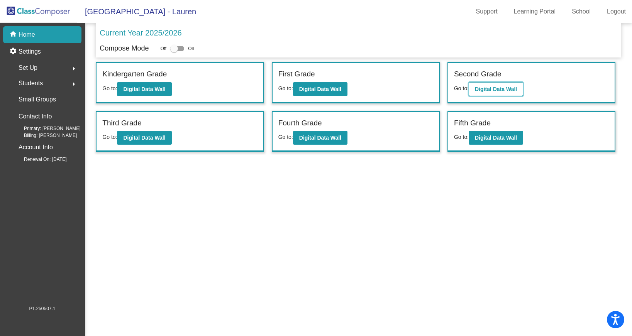
click at [495, 90] on b "Digital Data Wall" at bounding box center [496, 89] width 42 height 6
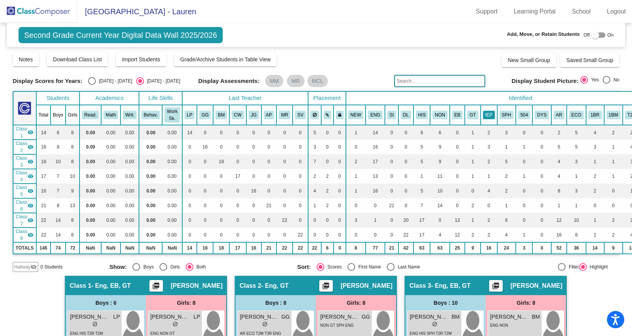
click at [486, 112] on button "IEP" at bounding box center [489, 115] width 12 height 8
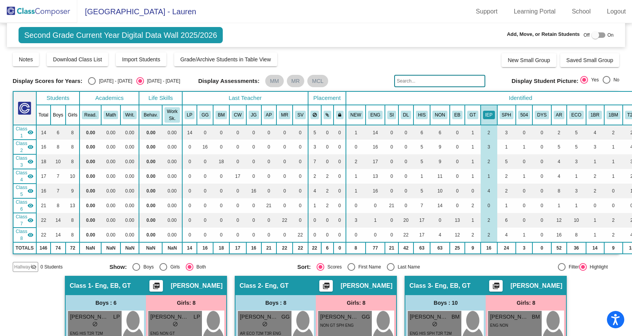
click at [90, 80] on div "Select an option" at bounding box center [92, 81] width 8 height 8
click at [92, 85] on input "[DATE] - [DATE]" at bounding box center [92, 85] width 0 height 0
radio input "true"
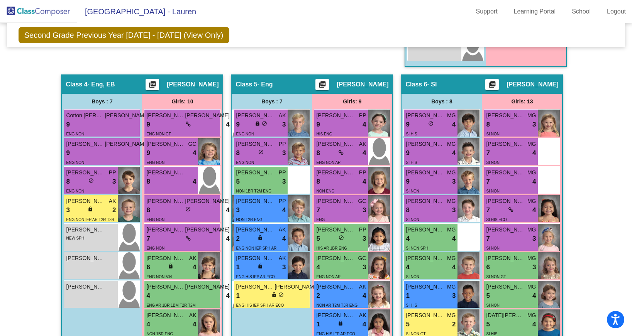
scroll to position [593, 0]
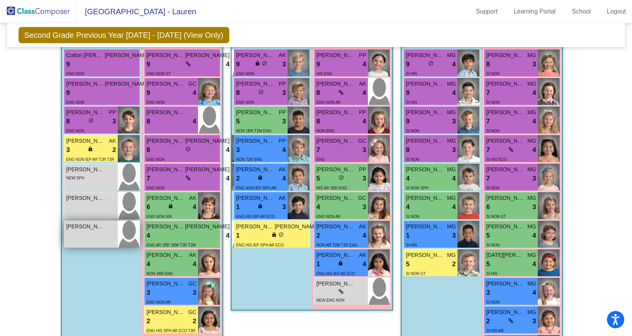
click at [91, 247] on div "[PERSON_NAME] lock do_not_disturb_alt" at bounding box center [91, 234] width 54 height 27
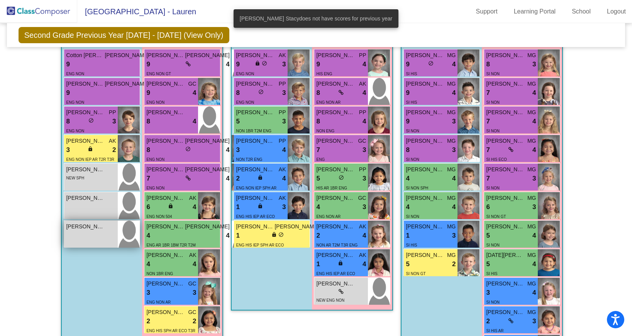
click at [84, 239] on div "[PERSON_NAME] lock do_not_disturb_alt" at bounding box center [91, 234] width 54 height 27
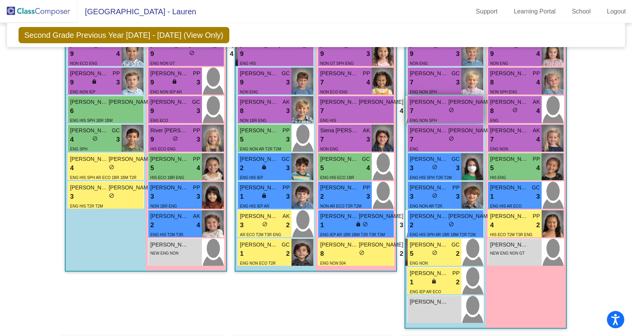
scroll to position [0, 0]
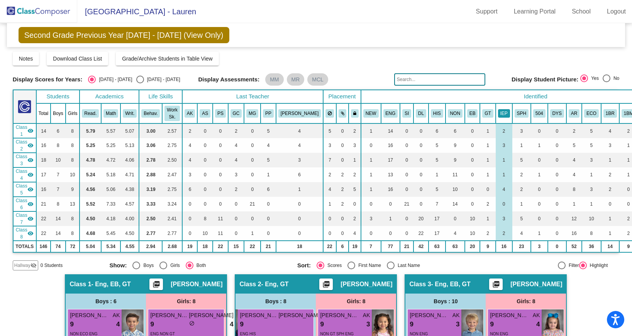
click at [498, 114] on button "IEP" at bounding box center [504, 113] width 12 height 8
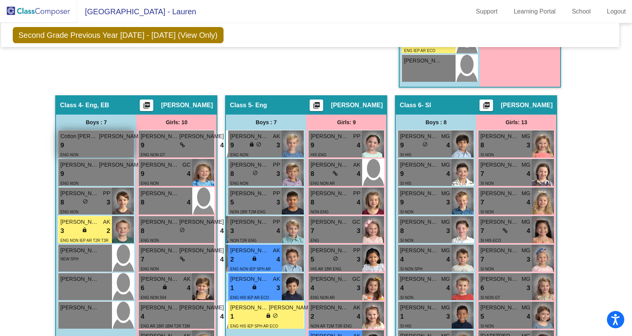
scroll to position [0, 6]
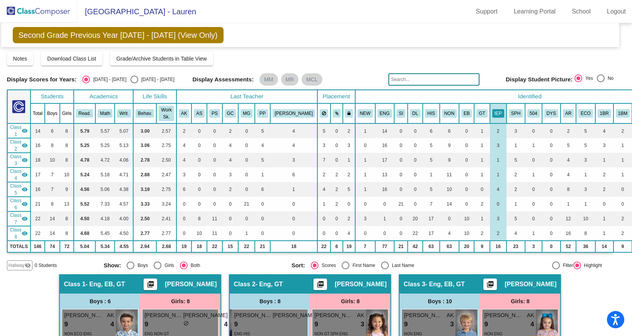
click at [131, 80] on div "Select an option" at bounding box center [135, 80] width 8 height 8
click at [134, 83] on input "[DATE] - [DATE]" at bounding box center [134, 83] width 0 height 0
radio input "true"
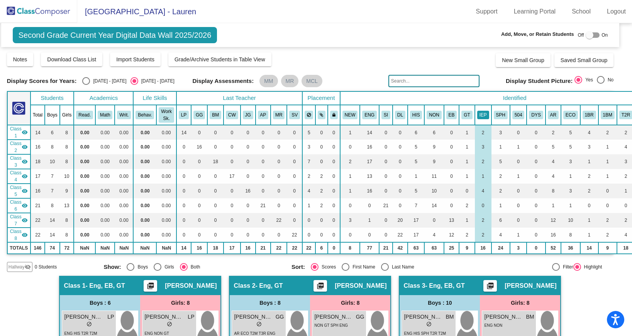
click at [484, 115] on button "IEP" at bounding box center [483, 115] width 12 height 8
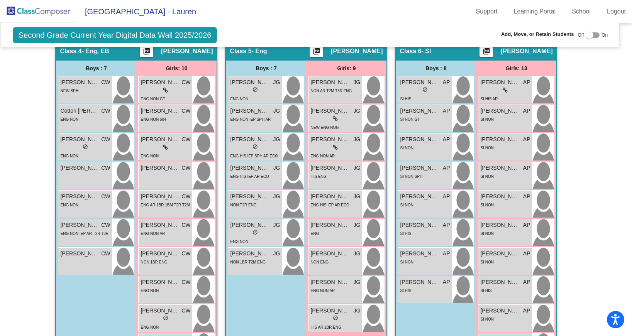
scroll to position [573, 6]
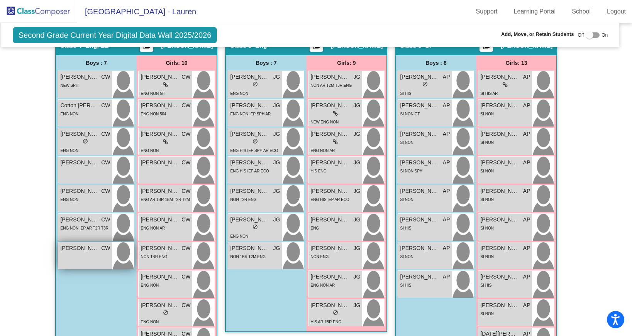
click at [90, 259] on div "[PERSON_NAME] CW lock do_not_disturb_alt" at bounding box center [85, 256] width 54 height 27
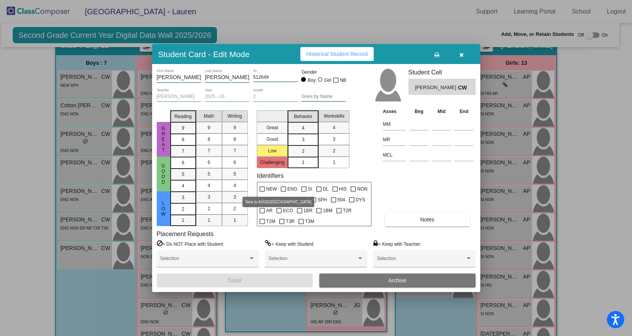
click at [265, 188] on label "NEW" at bounding box center [268, 189] width 17 height 9
click at [262, 192] on input "NEW" at bounding box center [262, 192] width 0 height 0
checkbox input "true"
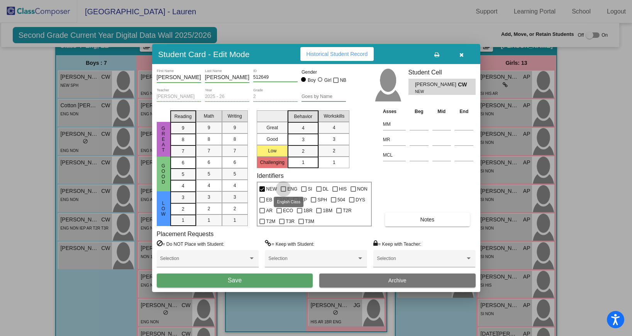
click at [282, 189] on div at bounding box center [283, 189] width 5 height 5
click at [283, 192] on input "ENG" at bounding box center [283, 192] width 0 height 0
checkbox input "true"
click at [265, 279] on button "Save" at bounding box center [235, 281] width 156 height 14
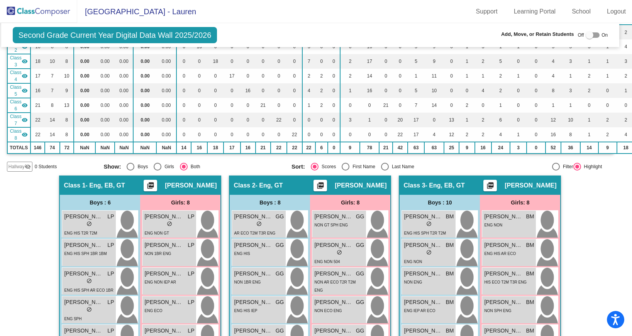
scroll to position [0, 6]
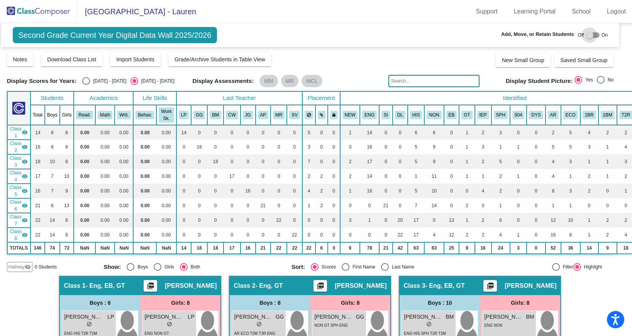
click at [586, 34] on div at bounding box center [590, 35] width 8 height 8
checkbox input "true"
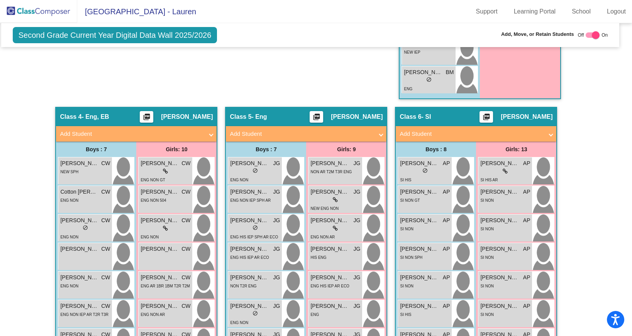
scroll to position [519, 6]
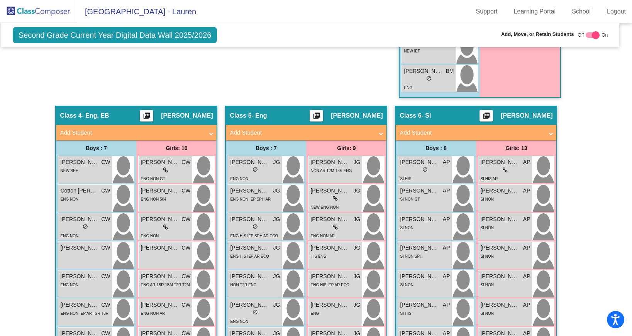
click at [206, 138] on mat-expansion-panel-header "Add Student" at bounding box center [136, 132] width 161 height 15
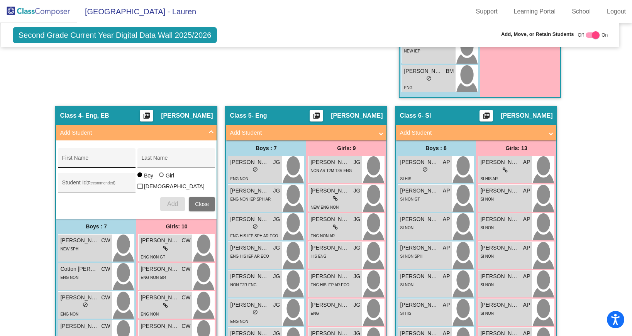
click at [72, 165] on div "First Name" at bounding box center [97, 161] width 70 height 16
type input "[PERSON_NAME]"
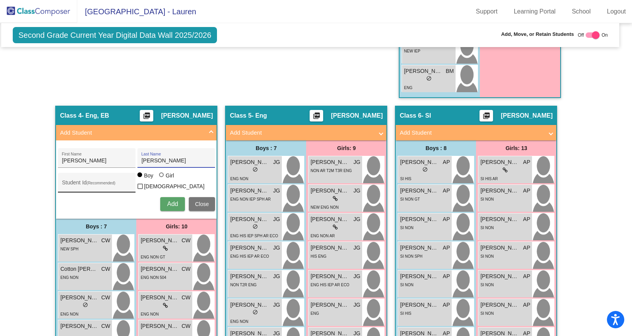
type input "[PERSON_NAME]"
click at [95, 185] on input "Student Id (Recommended)" at bounding box center [97, 186] width 70 height 6
paste input "512888"
type input "512888"
click at [170, 202] on span "Add" at bounding box center [172, 204] width 11 height 7
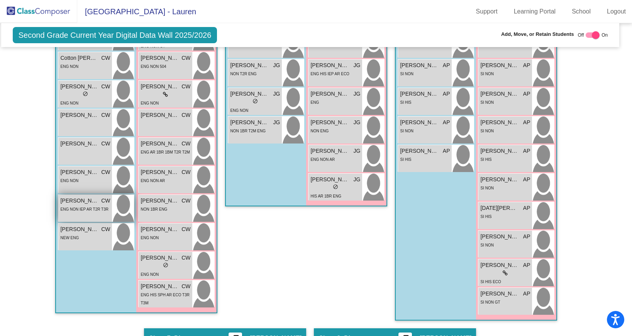
scroll to position [723, 6]
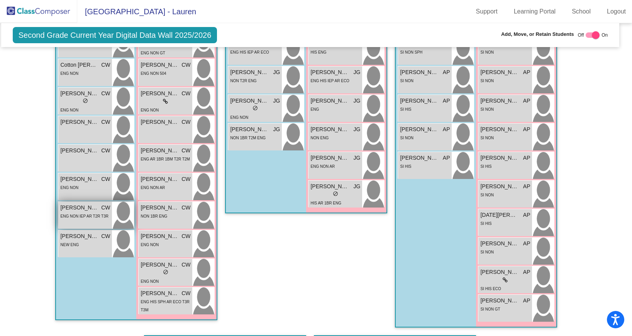
click at [90, 163] on div "[PERSON_NAME] CW lock do_not_disturb_alt" at bounding box center [85, 158] width 54 height 27
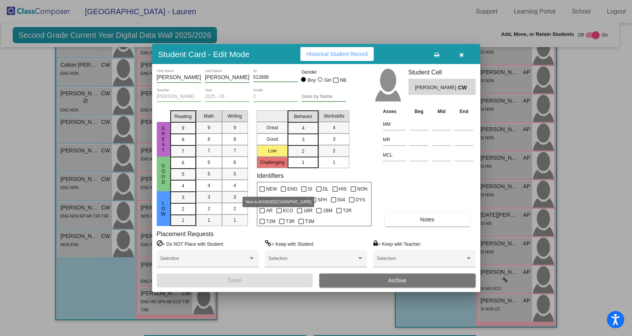
click at [262, 187] on div at bounding box center [262, 189] width 5 height 5
click at [262, 192] on input "NEW" at bounding box center [262, 192] width 0 height 0
checkbox input "true"
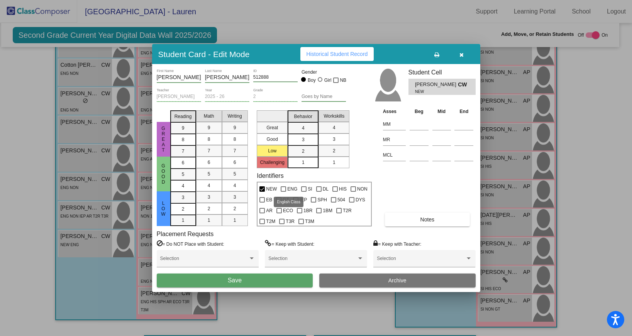
click at [281, 188] on div at bounding box center [283, 189] width 5 height 5
click at [283, 192] on input "ENG" at bounding box center [283, 192] width 0 height 0
checkbox input "true"
click at [294, 201] on div at bounding box center [295, 199] width 5 height 5
click at [295, 203] on input "IEP" at bounding box center [295, 203] width 0 height 0
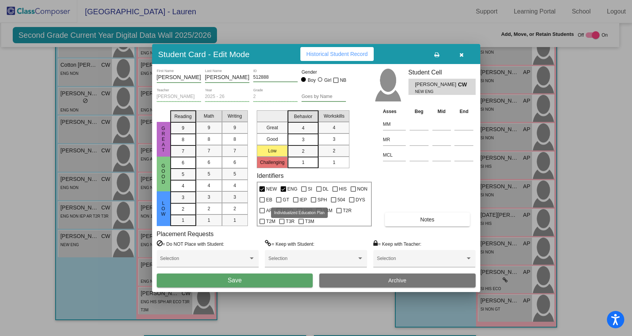
checkbox input "true"
click at [246, 279] on button "Save" at bounding box center [235, 281] width 156 height 14
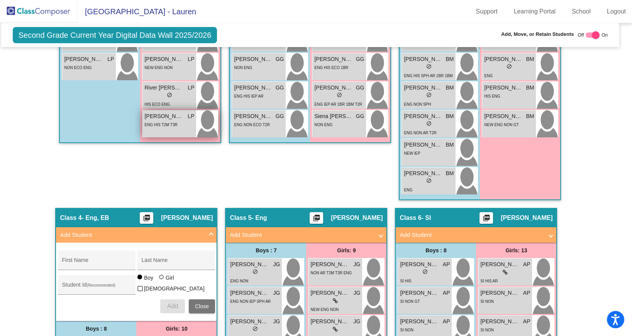
scroll to position [417, 6]
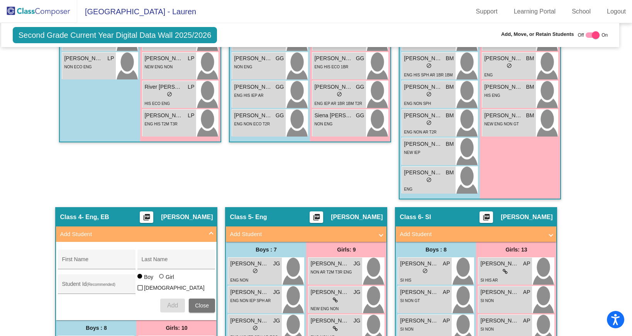
click at [210, 231] on span at bounding box center [211, 234] width 3 height 9
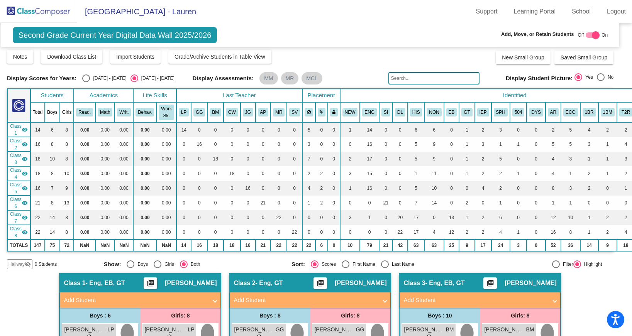
scroll to position [0, 6]
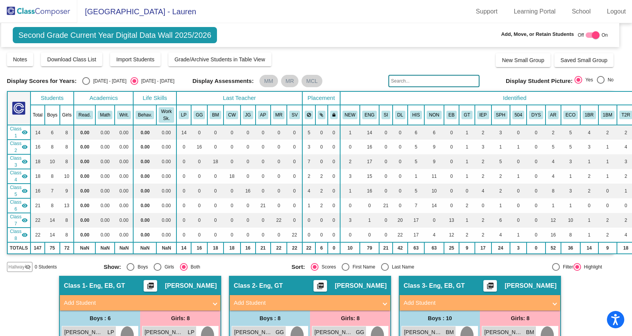
click at [31, 12] on img at bounding box center [38, 11] width 77 height 23
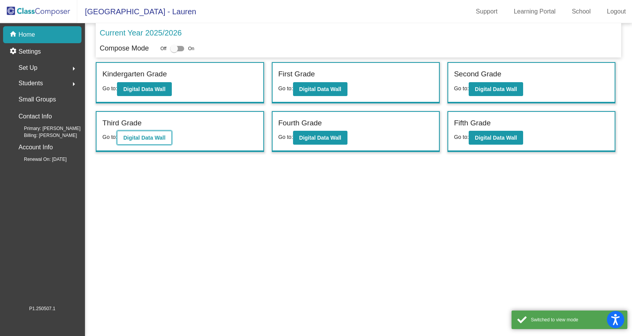
click at [156, 136] on b "Digital Data Wall" at bounding box center [144, 138] width 42 height 6
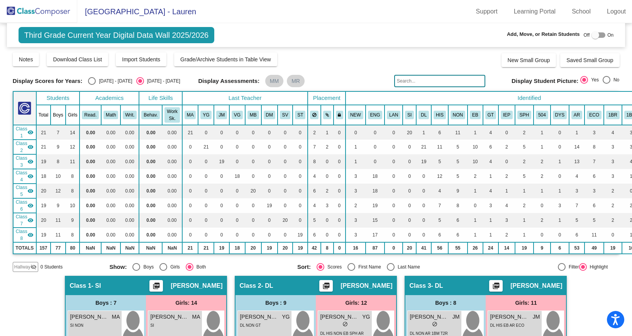
click at [31, 135] on mat-icon "visibility" at bounding box center [30, 132] width 6 height 6
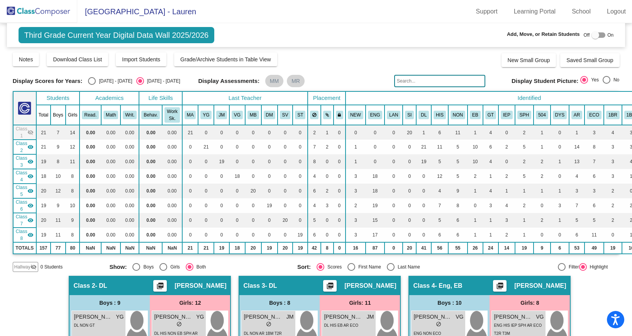
click at [29, 150] on div "Class 2 visibility" at bounding box center [25, 147] width 18 height 14
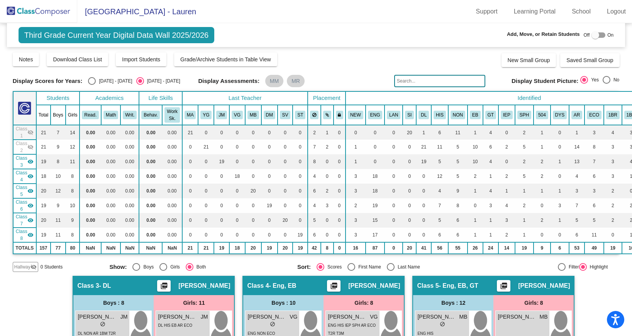
click at [28, 163] on mat-icon "visibility" at bounding box center [30, 162] width 6 height 6
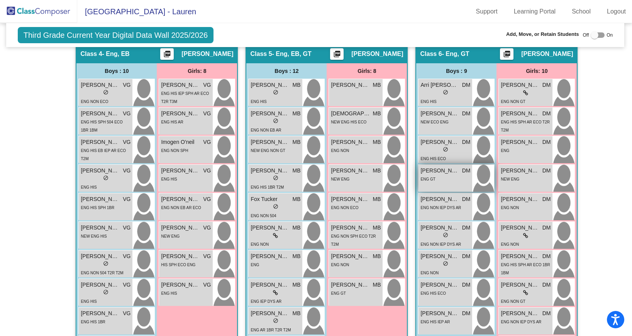
scroll to position [232, 1]
click at [591, 32] on div at bounding box center [595, 35] width 8 height 8
checkbox input "true"
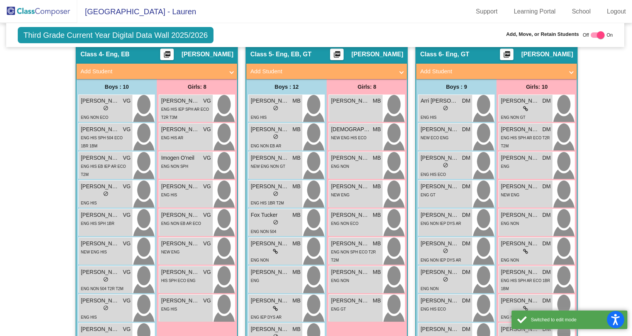
click at [566, 73] on span "Add Student" at bounding box center [495, 71] width 150 height 9
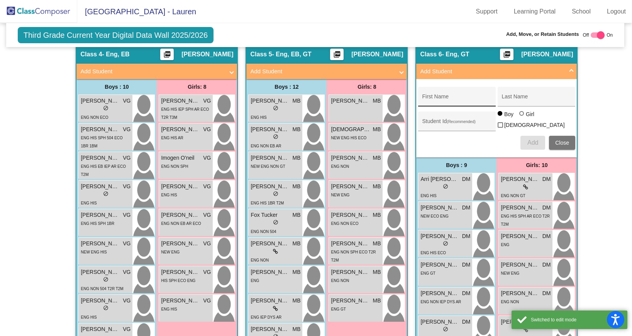
click at [441, 95] on div "First Name" at bounding box center [457, 99] width 70 height 16
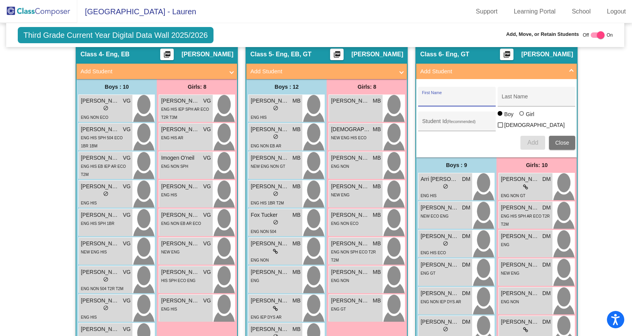
paste input "Jasavier [PERSON_NAME]"
click at [450, 95] on div "[PERSON_NAME] First Name" at bounding box center [457, 99] width 70 height 16
click at [451, 100] on input "Jasavier [PERSON_NAME]" at bounding box center [457, 100] width 70 height 6
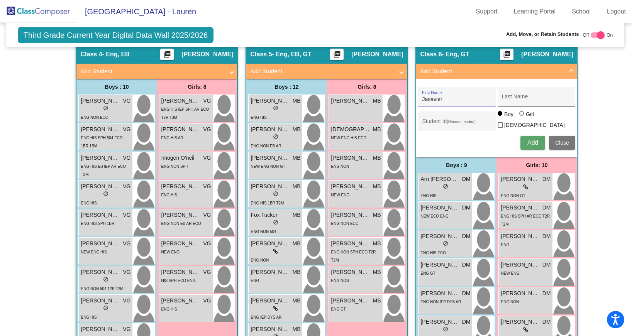
type input "Jasavier"
click at [515, 97] on input "Last Name" at bounding box center [537, 100] width 70 height 6
paste input "[PERSON_NAME]"
type input "[PERSON_NAME]"
click at [442, 119] on div "Student Id (Recommended)" at bounding box center [457, 123] width 70 height 16
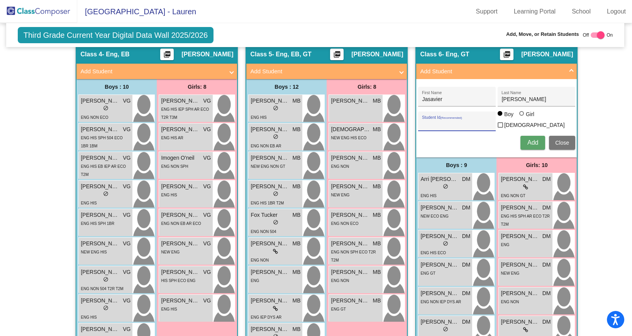
paste input "512909"
type input "512909"
click at [530, 139] on span "Add" at bounding box center [533, 142] width 11 height 7
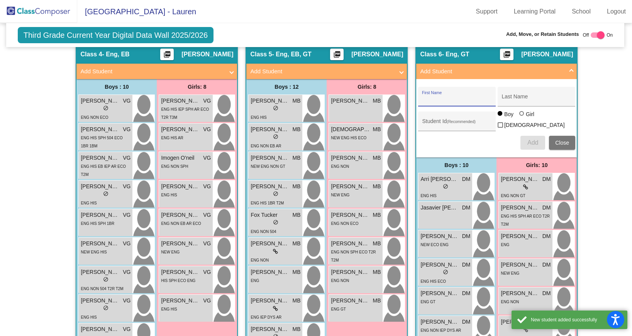
click at [571, 69] on mat-expansion-panel-header "Add Student" at bounding box center [496, 71] width 161 height 15
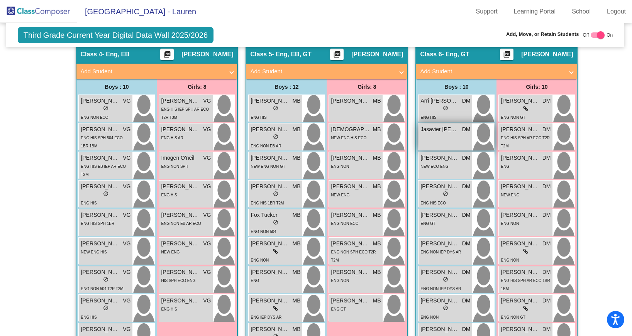
click at [445, 144] on div "Jasavier [PERSON_NAME] lock do_not_disturb_alt" at bounding box center [446, 137] width 54 height 27
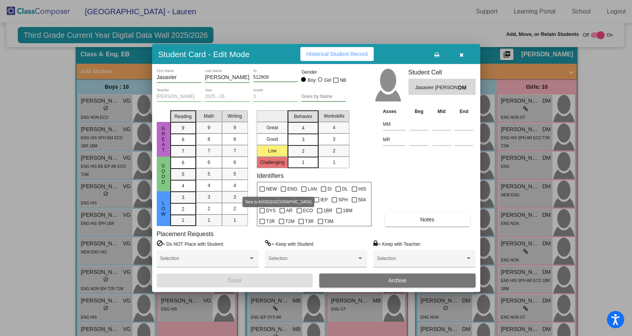
click at [263, 188] on div at bounding box center [262, 189] width 5 height 5
click at [262, 192] on input "NEW" at bounding box center [262, 192] width 0 height 0
checkbox input "true"
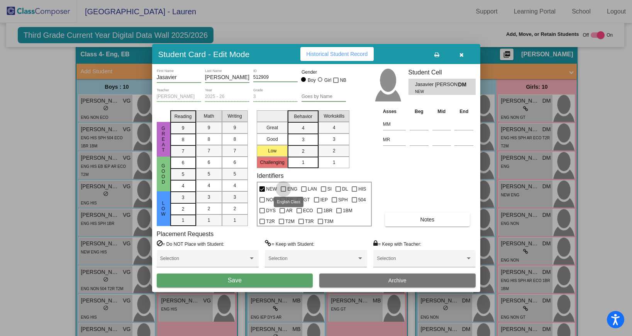
click at [282, 190] on div at bounding box center [283, 189] width 5 height 5
click at [283, 192] on input "ENG" at bounding box center [283, 192] width 0 height 0
checkbox input "true"
click at [246, 282] on button "Save" at bounding box center [235, 281] width 156 height 14
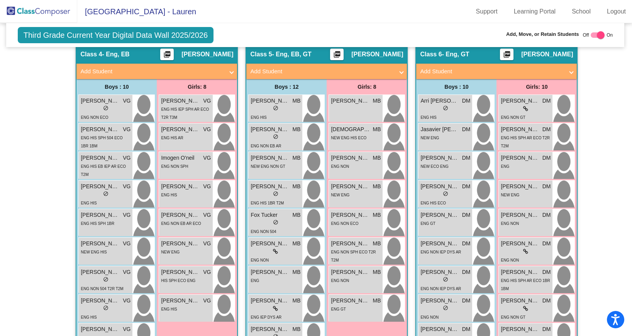
click at [43, 11] on img at bounding box center [38, 11] width 77 height 23
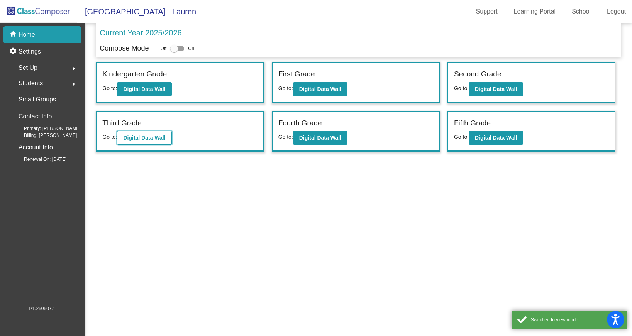
click at [134, 140] on b "Digital Data Wall" at bounding box center [144, 138] width 42 height 6
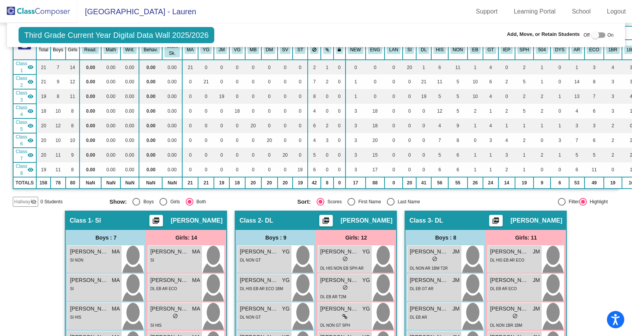
scroll to position [67, 0]
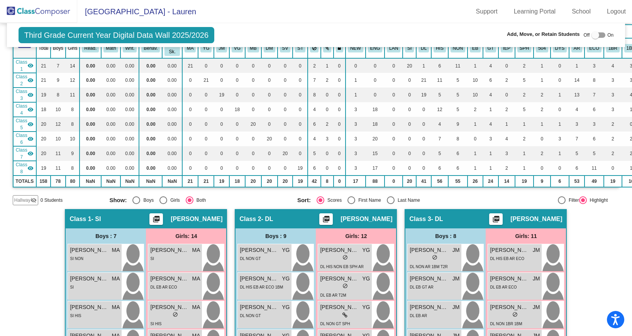
click at [28, 64] on mat-icon "visibility" at bounding box center [30, 66] width 6 height 6
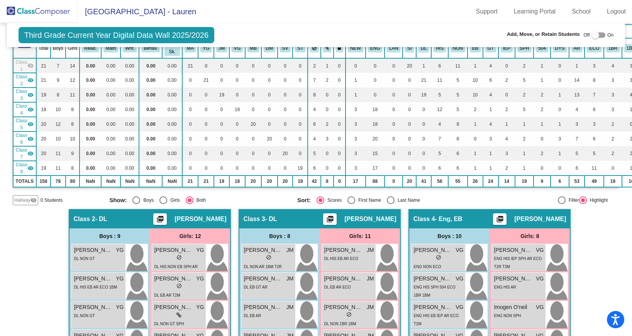
click at [31, 80] on mat-icon "visibility" at bounding box center [30, 80] width 6 height 6
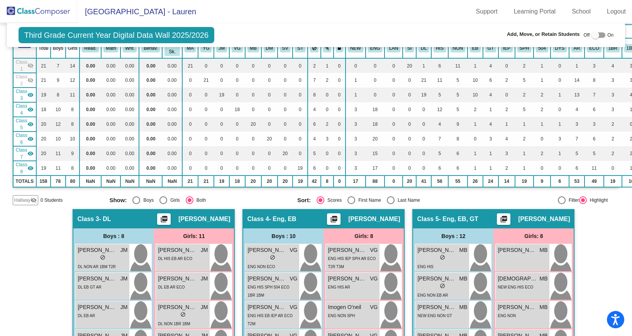
click at [31, 92] on mat-icon "visibility" at bounding box center [30, 95] width 6 height 6
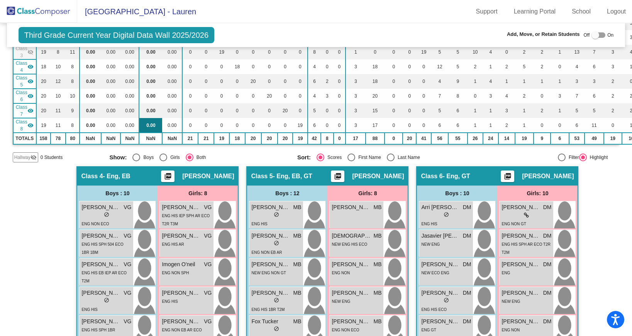
scroll to position [111, 0]
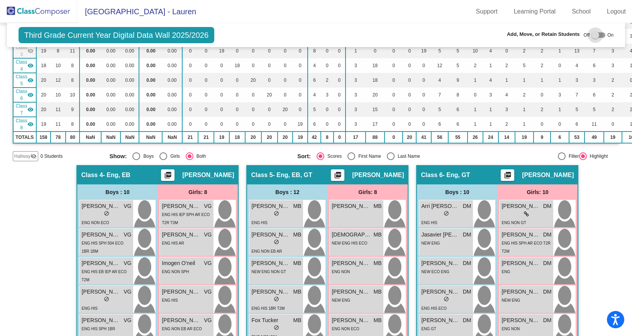
click at [593, 34] on div at bounding box center [596, 35] width 8 height 8
checkbox input "true"
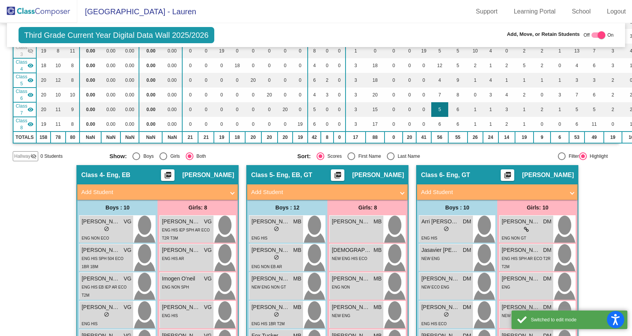
scroll to position [0, 0]
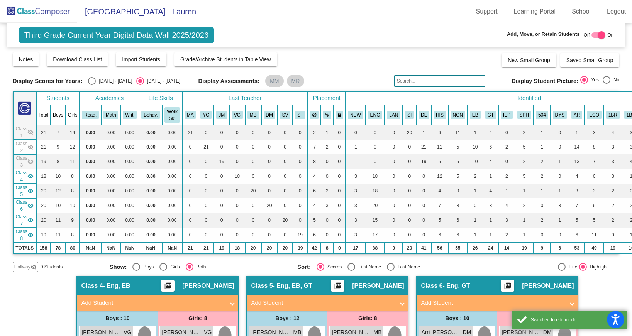
click at [417, 80] on input "text" at bounding box center [439, 81] width 91 height 12
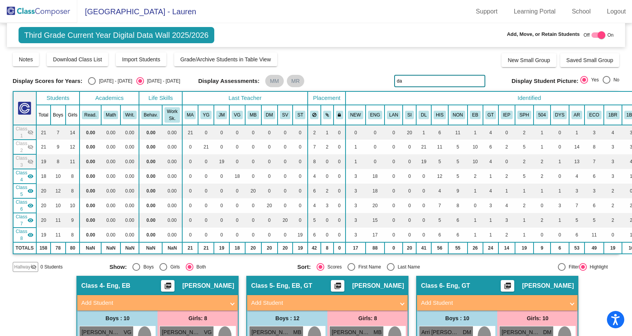
type input "d"
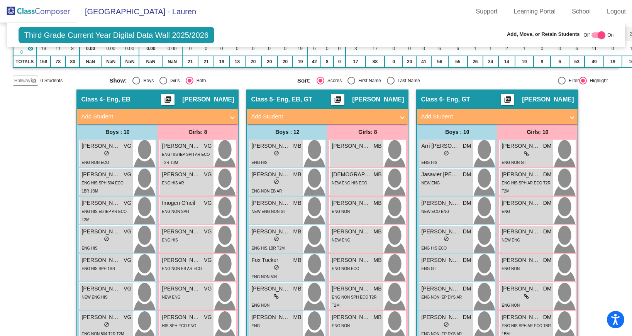
scroll to position [189, 0]
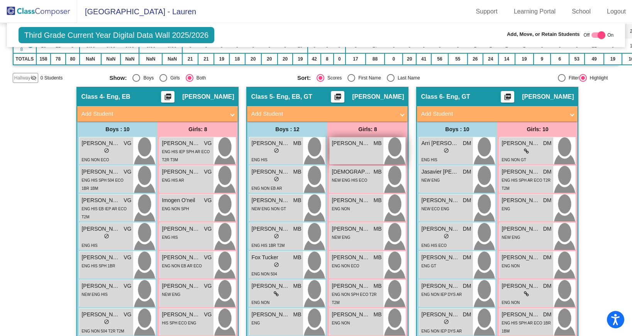
click at [362, 150] on div "[PERSON_NAME] MB lock do_not_disturb_alt" at bounding box center [357, 150] width 54 height 27
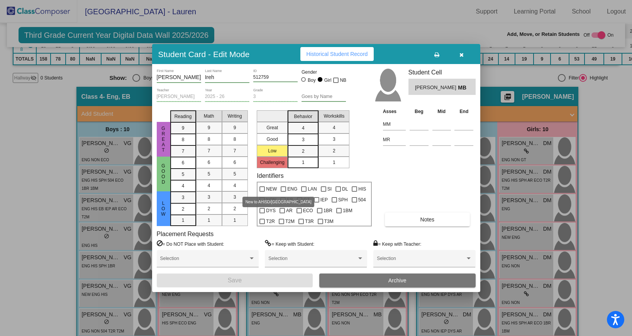
click at [265, 190] on div at bounding box center [262, 189] width 5 height 5
click at [262, 192] on input "NEW" at bounding box center [262, 192] width 0 height 0
checkbox input "true"
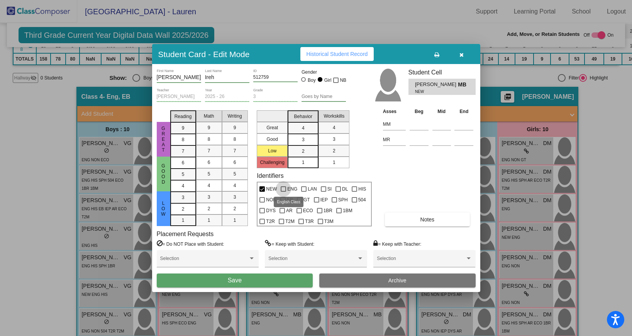
click at [283, 190] on div at bounding box center [283, 189] width 5 height 5
click at [283, 192] on input "ENG" at bounding box center [283, 192] width 0 height 0
checkbox input "true"
click at [265, 201] on label "NON" at bounding box center [268, 199] width 17 height 9
click at [262, 203] on input "NON" at bounding box center [262, 203] width 0 height 0
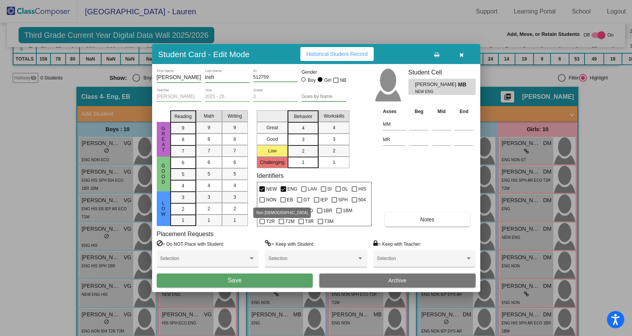
checkbox input "true"
click at [283, 201] on div at bounding box center [282, 199] width 5 height 5
click at [283, 203] on input "EB" at bounding box center [283, 203] width 0 height 0
checkbox input "true"
click at [270, 282] on button "Save" at bounding box center [235, 281] width 156 height 14
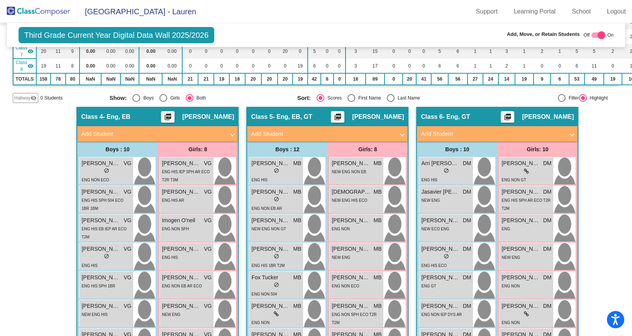
scroll to position [170, 0]
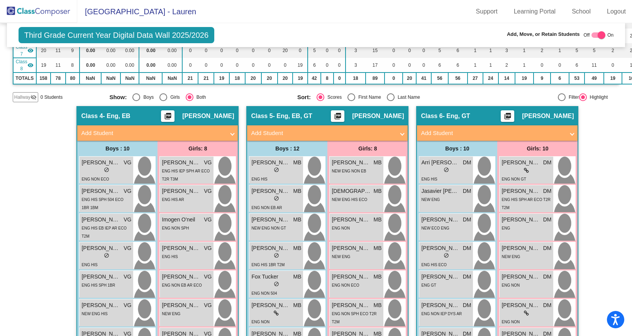
click at [228, 133] on span "Add Student" at bounding box center [156, 133] width 150 height 9
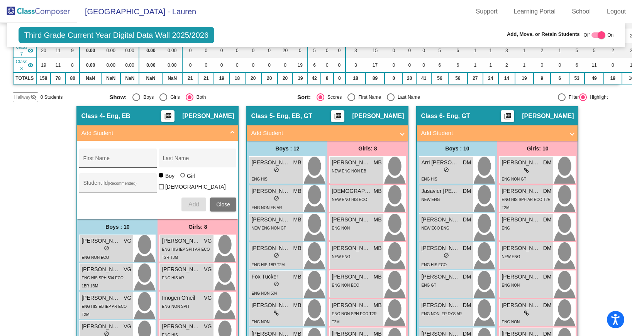
click at [107, 157] on div "First Name" at bounding box center [118, 161] width 70 height 16
type input "[PERSON_NAME]"
click at [174, 161] on input "Last Name" at bounding box center [198, 161] width 70 height 6
type input "Ulate"
click at [112, 179] on div "Student Id (Recommended)" at bounding box center [118, 185] width 70 height 16
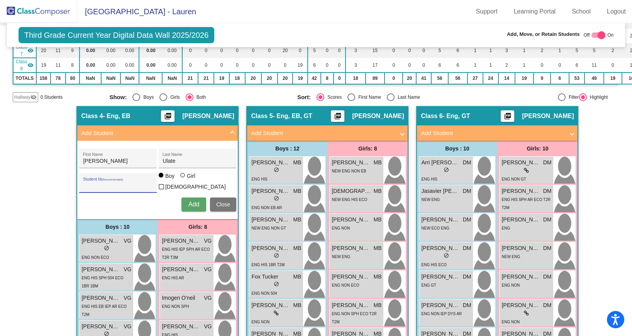
paste input "512897"
type input "512897"
click at [190, 202] on span "Add" at bounding box center [193, 204] width 11 height 7
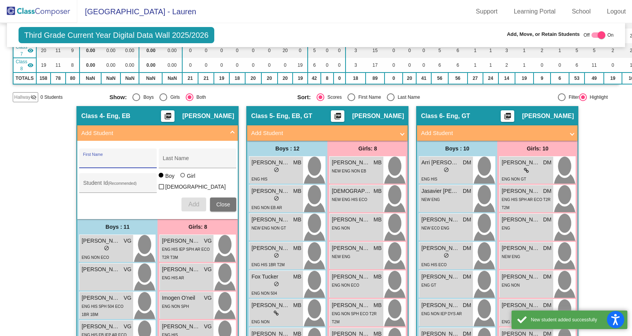
click at [231, 134] on span at bounding box center [232, 133] width 3 height 9
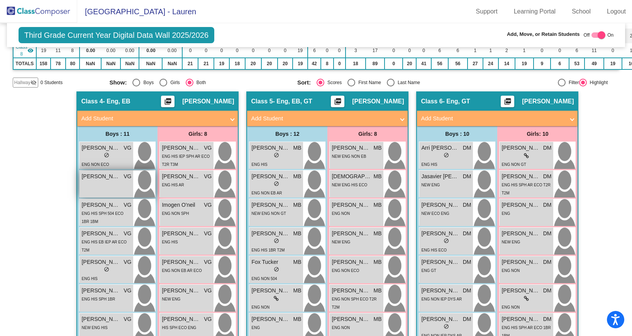
scroll to position [171, 0]
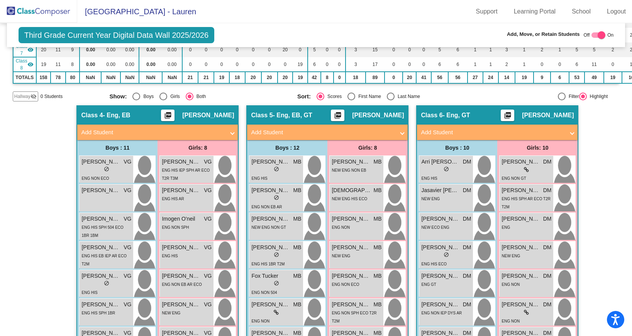
click at [30, 12] on img at bounding box center [38, 11] width 77 height 23
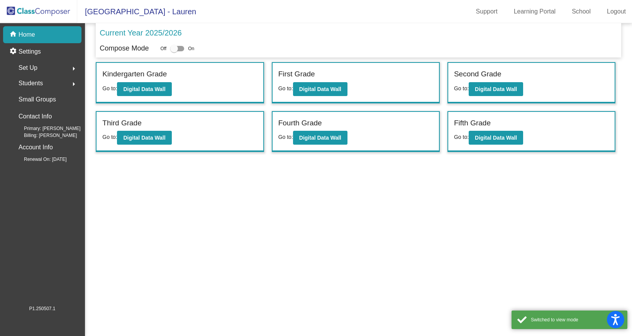
click at [73, 83] on mat-icon "arrow_right" at bounding box center [73, 84] width 9 height 9
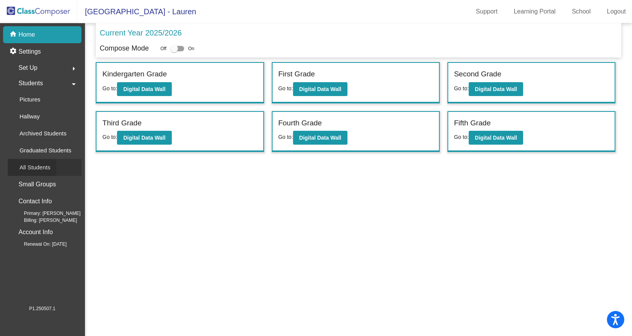
click at [51, 169] on div "All Students" at bounding box center [32, 167] width 49 height 17
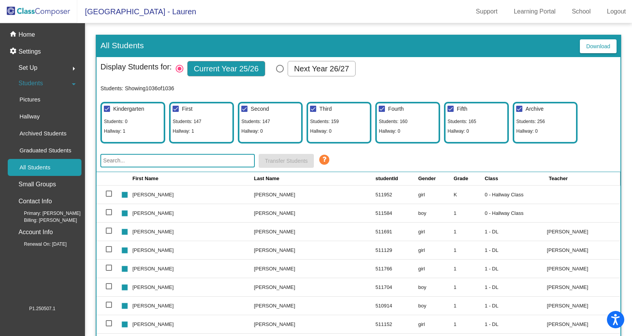
click at [182, 160] on input "text" at bounding box center [177, 161] width 154 height 14
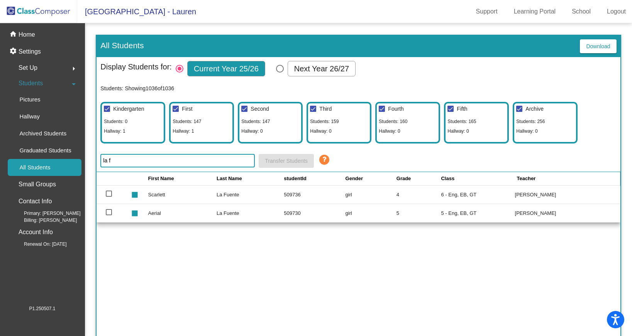
type input "la f"
click at [110, 193] on div at bounding box center [109, 194] width 6 height 6
click at [109, 197] on input "select row 574" at bounding box center [109, 197] width 0 height 0
click at [110, 193] on div at bounding box center [109, 194] width 6 height 6
click at [109, 197] on input "deselect row 574" at bounding box center [109, 197] width 0 height 0
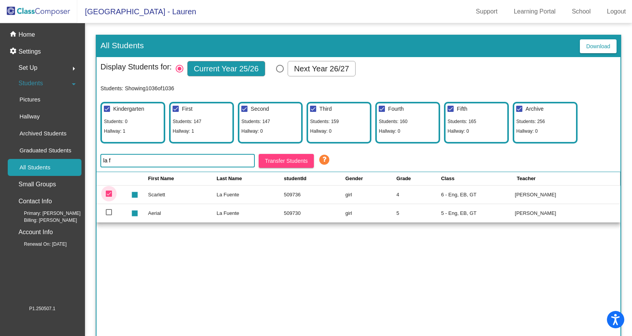
checkbox input "false"
click at [33, 34] on p "Home" at bounding box center [27, 34] width 17 height 9
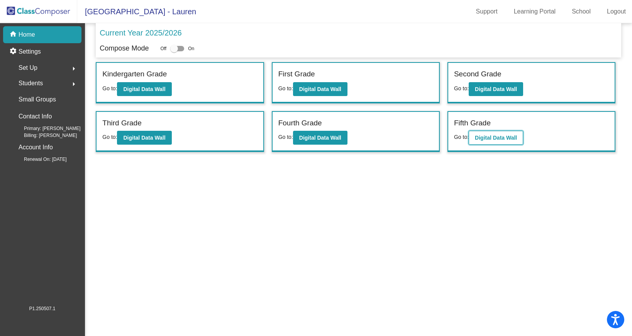
click at [489, 139] on b "Digital Data Wall" at bounding box center [496, 138] width 42 height 6
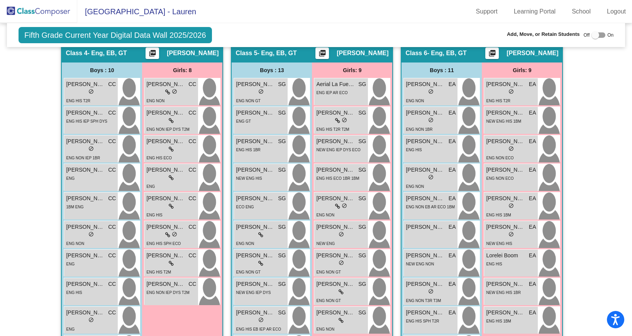
scroll to position [583, 0]
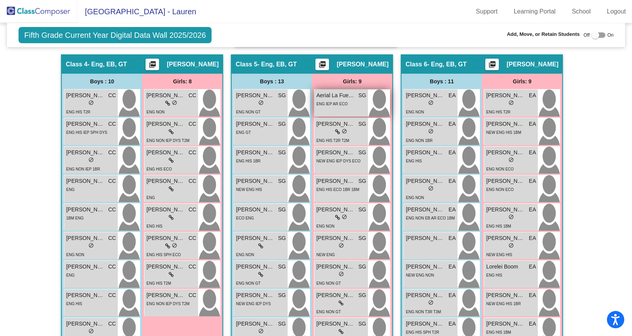
click at [343, 101] on div "ENG IEP AR ECO" at bounding box center [331, 104] width 31 height 8
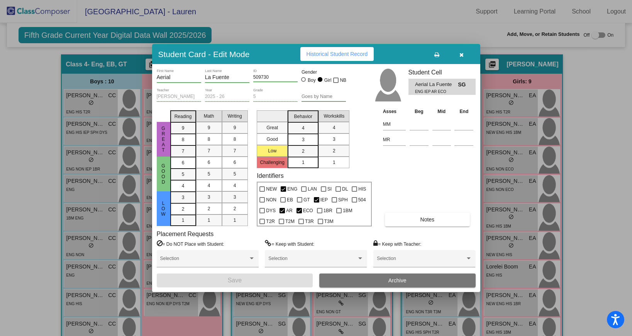
click at [364, 284] on button "Archive" at bounding box center [397, 281] width 156 height 14
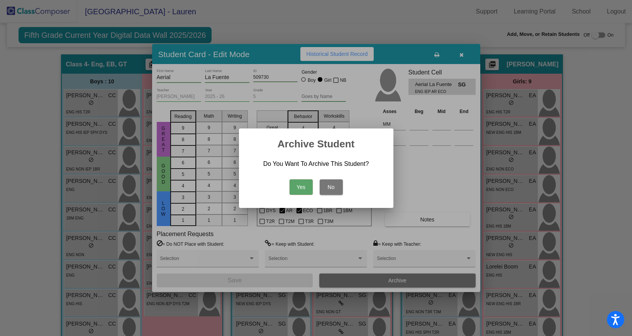
click at [296, 189] on button "Yes" at bounding box center [301, 187] width 23 height 15
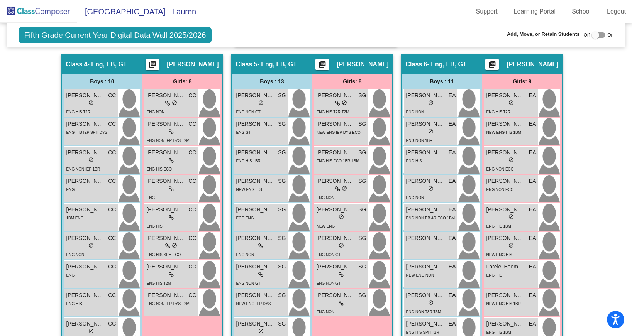
click at [43, 3] on img at bounding box center [38, 11] width 77 height 23
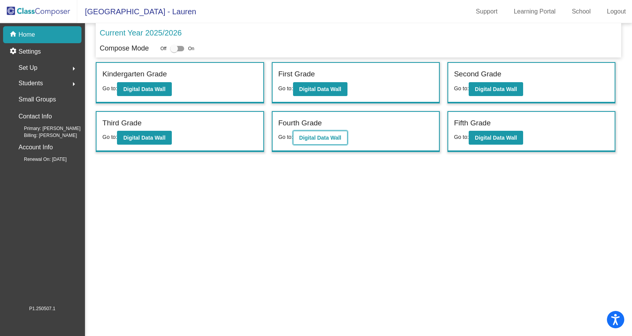
click at [328, 136] on b "Digital Data Wall" at bounding box center [320, 138] width 42 height 6
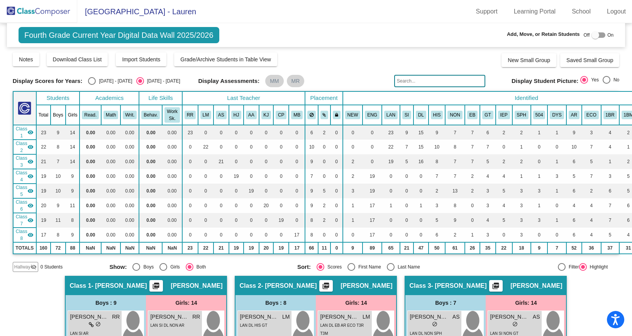
click at [427, 78] on input "text" at bounding box center [439, 81] width 91 height 12
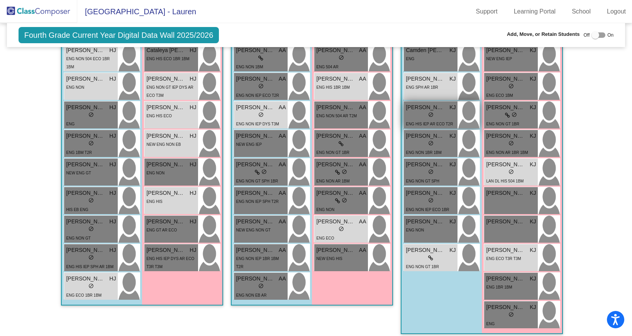
scroll to position [749, 0]
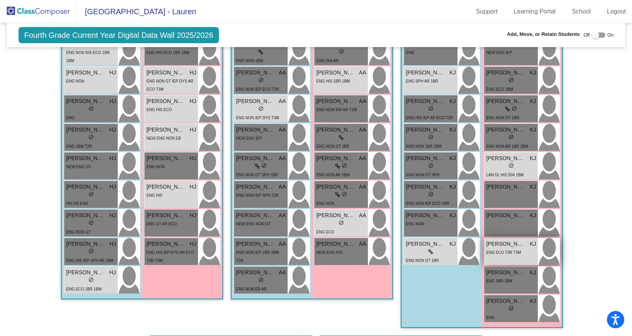
click at [502, 256] on div "ENG ECO T3R T3M" at bounding box center [503, 252] width 35 height 8
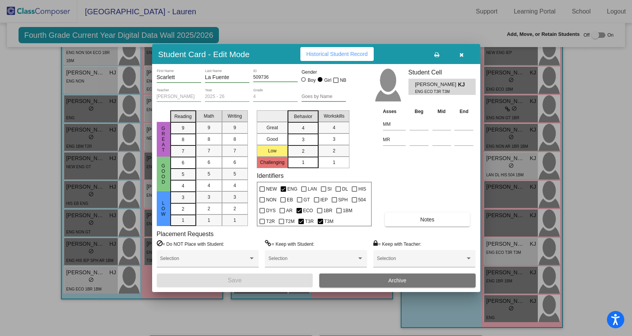
click at [384, 277] on button "Archive" at bounding box center [397, 281] width 156 height 14
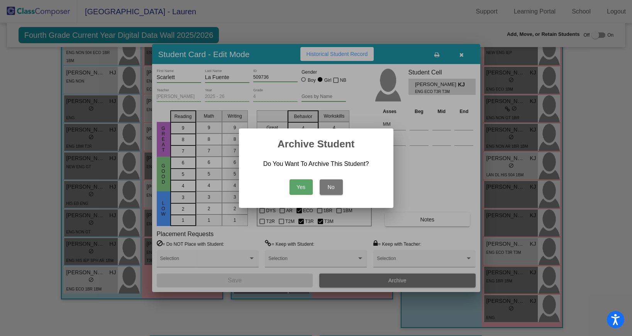
click at [296, 180] on button "Yes" at bounding box center [301, 187] width 23 height 15
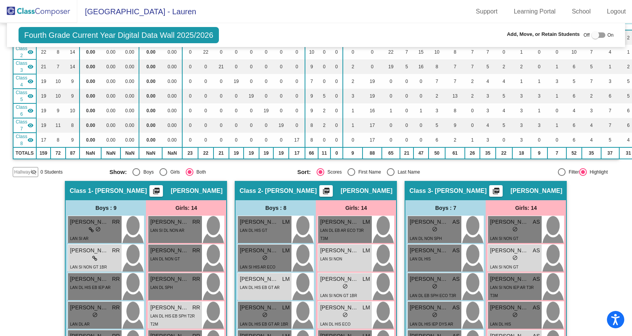
scroll to position [0, 0]
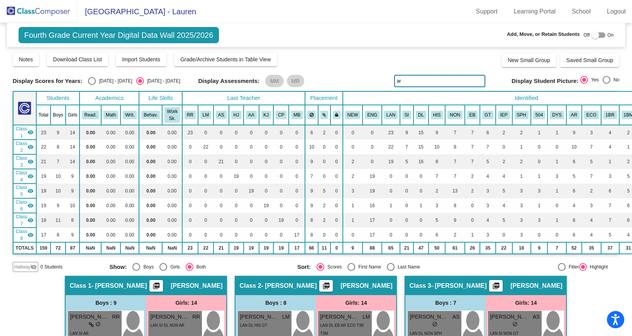
click at [407, 81] on input "ar" at bounding box center [439, 81] width 91 height 12
type input "a"
type input "c"
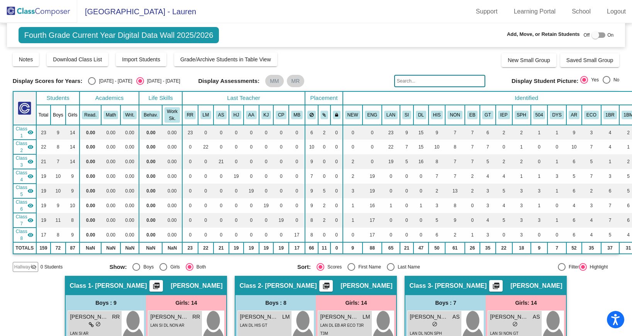
click at [54, 12] on img at bounding box center [38, 11] width 77 height 23
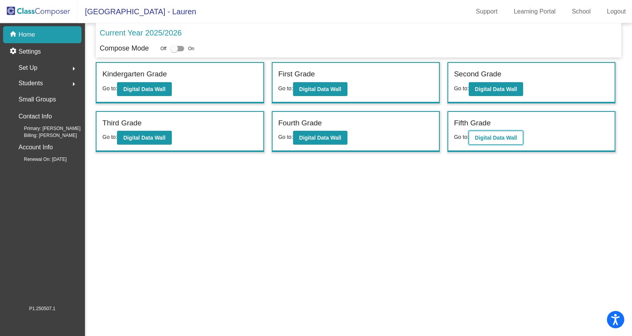
click at [481, 136] on b "Digital Data Wall" at bounding box center [496, 138] width 42 height 6
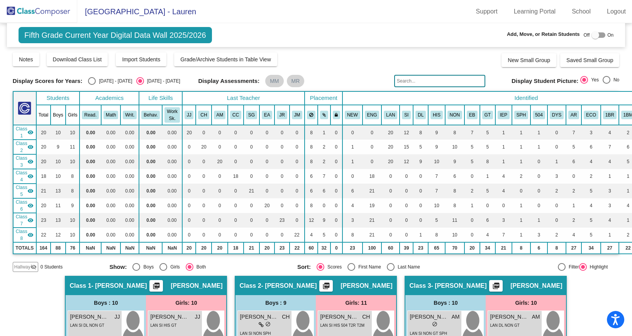
click at [404, 84] on input "text" at bounding box center [439, 81] width 91 height 12
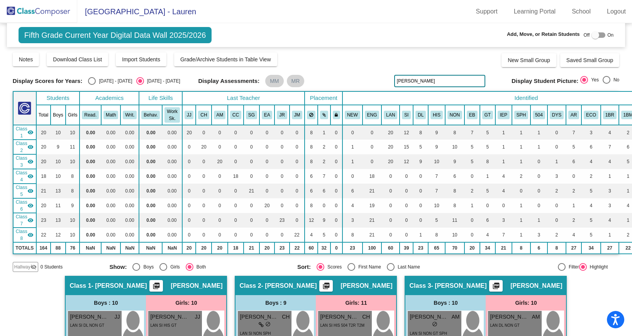
type input "[PERSON_NAME]"
click at [33, 12] on img at bounding box center [38, 11] width 77 height 23
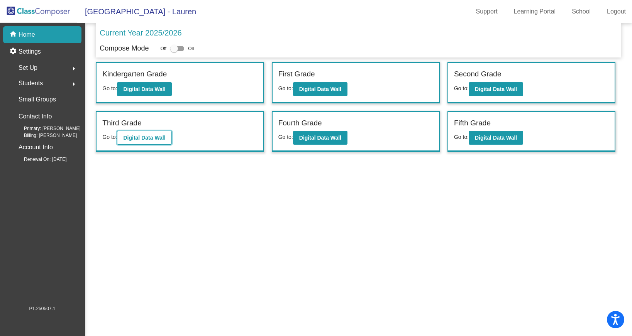
click at [152, 137] on b "Digital Data Wall" at bounding box center [144, 138] width 42 height 6
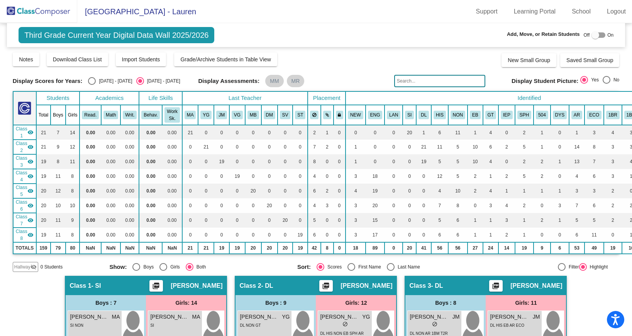
click at [411, 81] on input "text" at bounding box center [439, 81] width 91 height 12
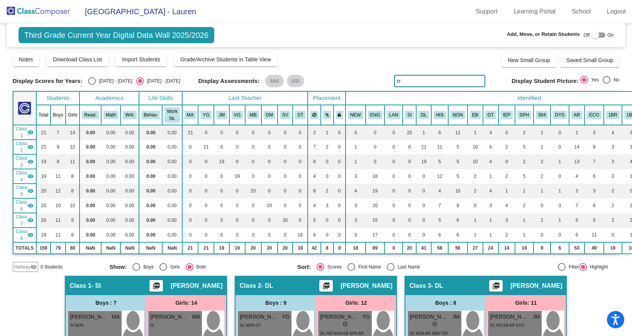
type input "c"
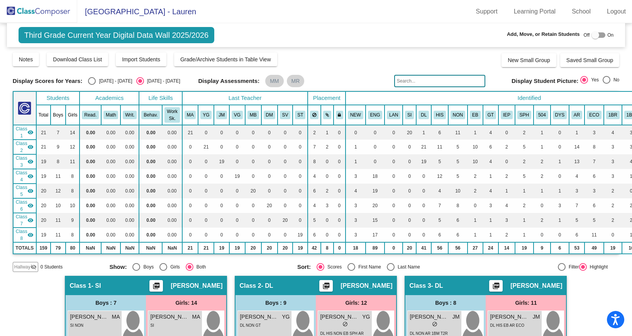
click at [62, 12] on img at bounding box center [38, 11] width 77 height 23
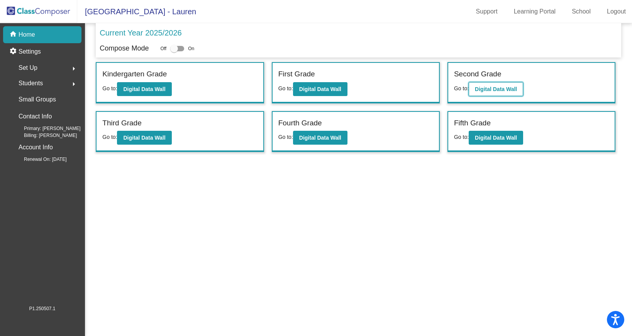
click at [483, 88] on b "Digital Data Wall" at bounding box center [496, 89] width 42 height 6
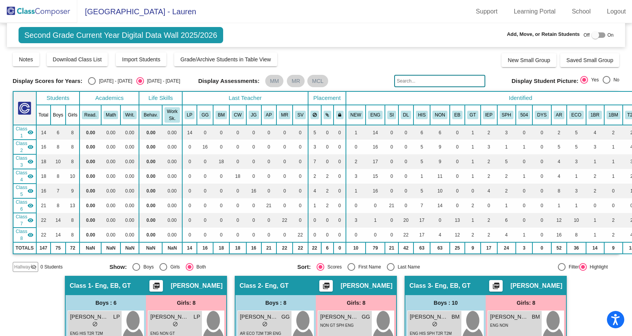
click at [431, 79] on input "text" at bounding box center [439, 81] width 91 height 12
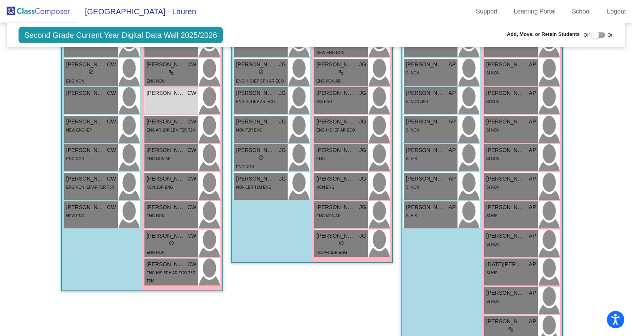
scroll to position [620, 0]
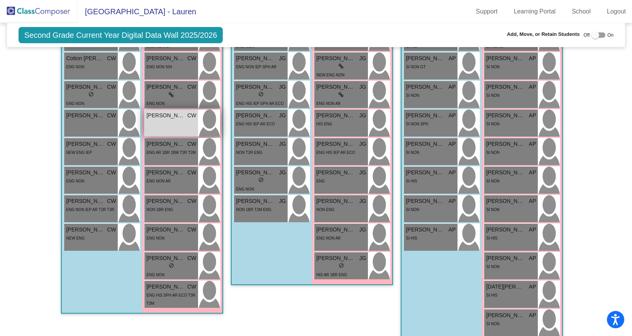
type input "[PERSON_NAME]"
click at [170, 122] on div "[PERSON_NAME] CW lock do_not_disturb_alt" at bounding box center [171, 123] width 54 height 27
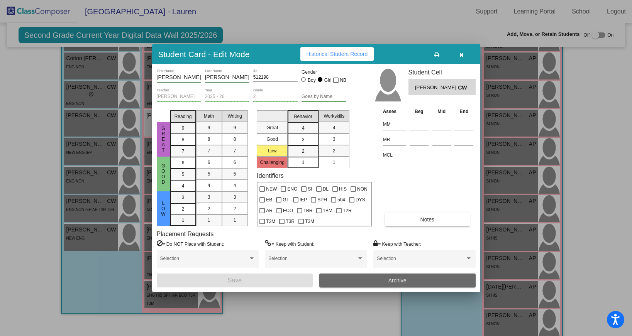
click at [390, 283] on span "Archive" at bounding box center [398, 281] width 18 height 6
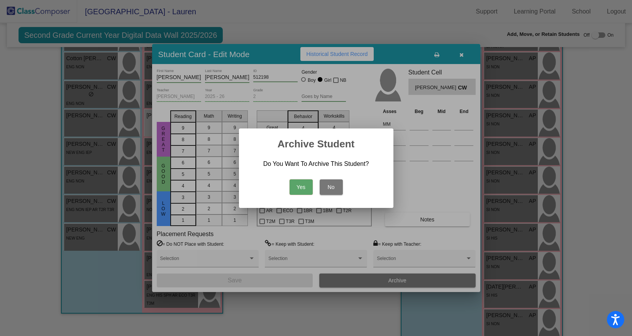
click at [300, 188] on button "Yes" at bounding box center [301, 187] width 23 height 15
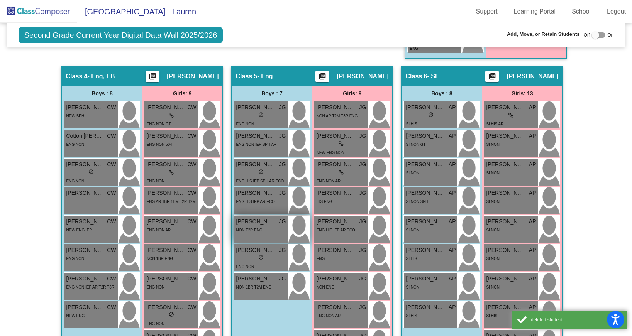
scroll to position [541, 0]
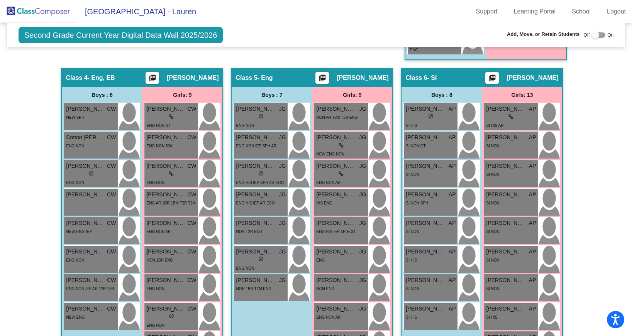
click at [27, 7] on img at bounding box center [38, 11] width 77 height 23
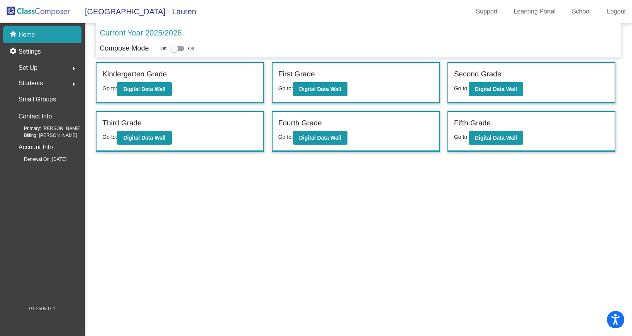
click at [48, 86] on div "Students arrow_right" at bounding box center [45, 83] width 74 height 15
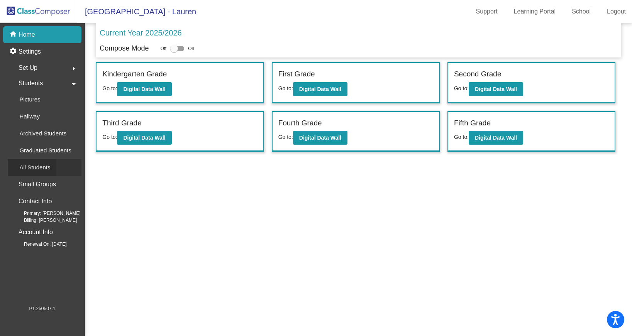
click at [42, 166] on p "All Students" at bounding box center [34, 167] width 31 height 9
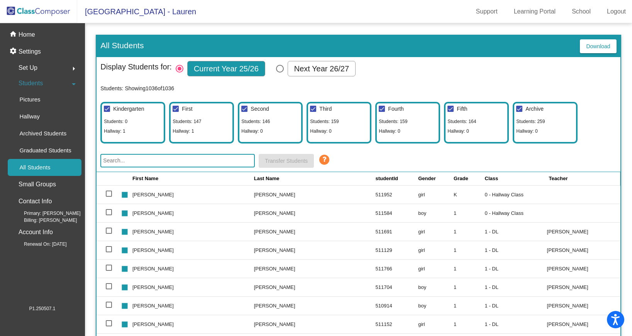
click at [188, 160] on input "text" at bounding box center [177, 161] width 154 height 14
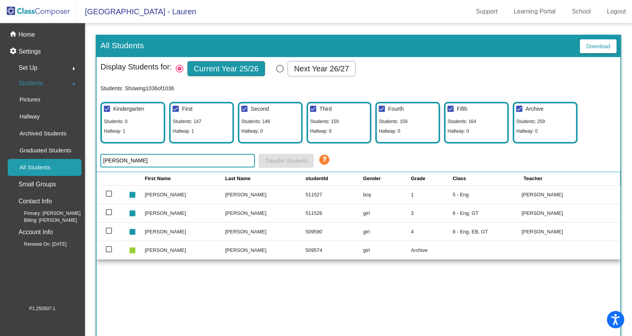
type input "[PERSON_NAME]"
click at [44, 14] on img at bounding box center [38, 11] width 77 height 23
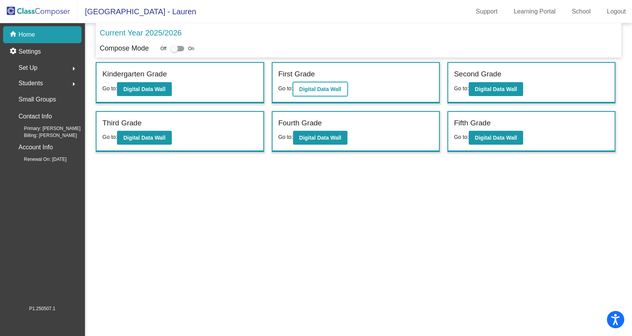
click at [324, 87] on b "Digital Data Wall" at bounding box center [320, 89] width 42 height 6
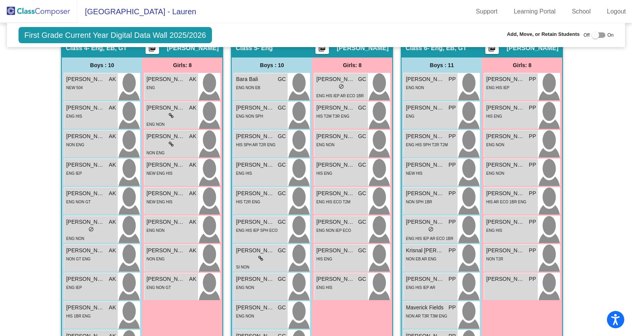
scroll to position [663, 0]
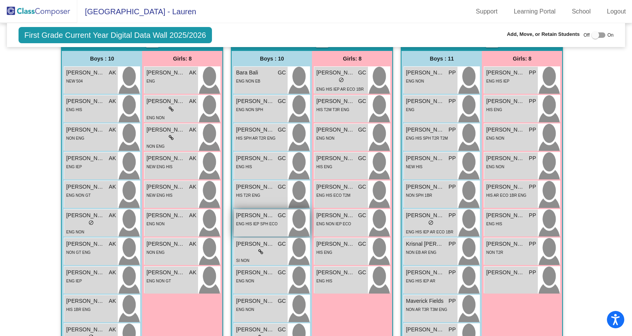
click at [262, 223] on span "ENG HIS IEP SPH ECO" at bounding box center [257, 224] width 42 height 4
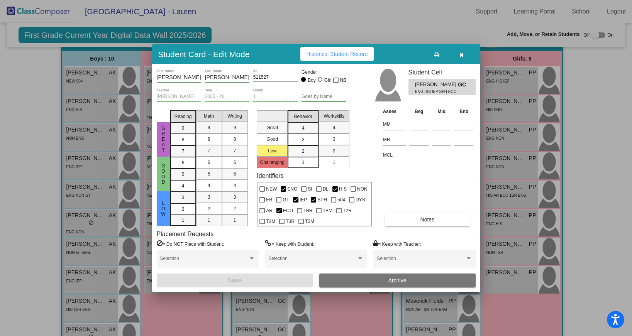
click at [376, 281] on button "Archive" at bounding box center [397, 281] width 156 height 14
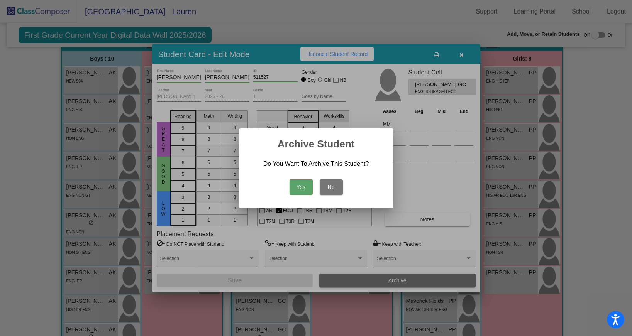
click at [301, 188] on button "Yes" at bounding box center [301, 187] width 23 height 15
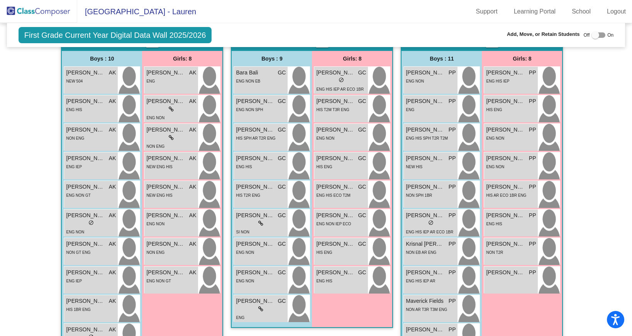
click at [54, 9] on img at bounding box center [38, 11] width 77 height 23
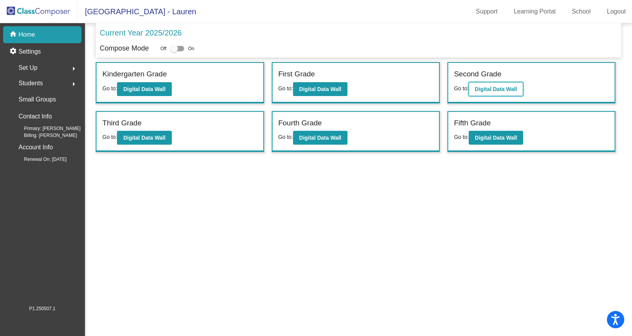
click at [499, 88] on b "Digital Data Wall" at bounding box center [496, 89] width 42 height 6
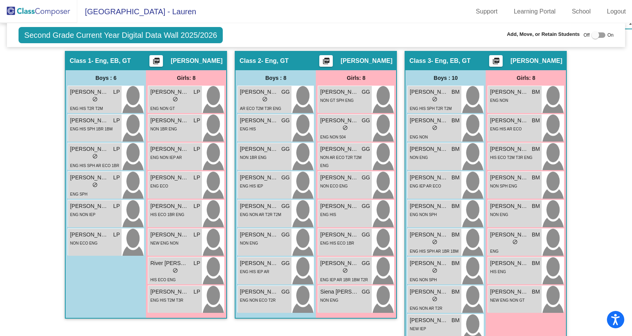
scroll to position [229, 0]
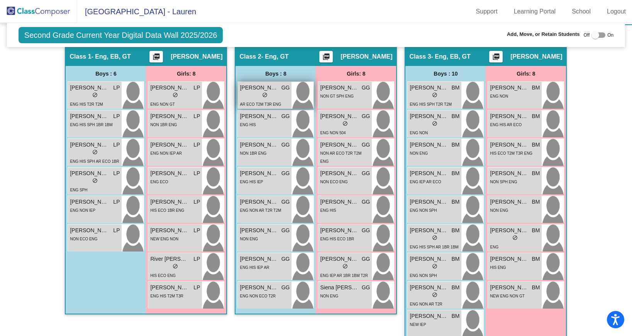
click at [243, 96] on div "lock do_not_disturb_alt" at bounding box center [265, 96] width 50 height 8
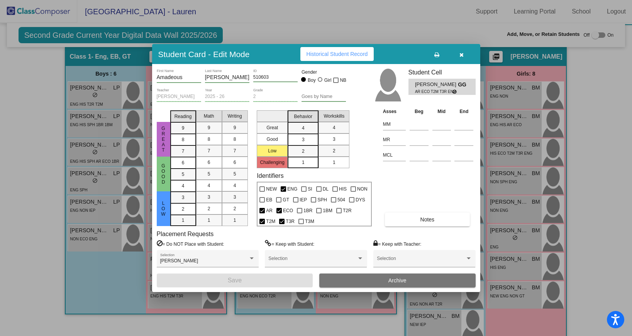
click at [391, 280] on span "Archive" at bounding box center [398, 281] width 18 height 6
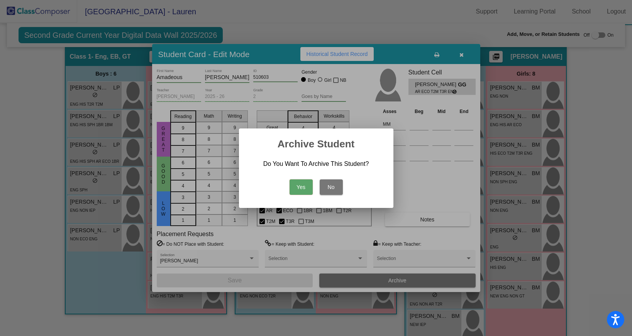
click at [299, 189] on button "Yes" at bounding box center [301, 187] width 23 height 15
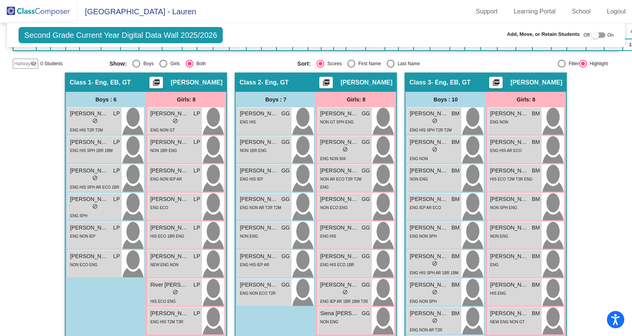
scroll to position [202, 0]
